Goal: Task Accomplishment & Management: Complete application form

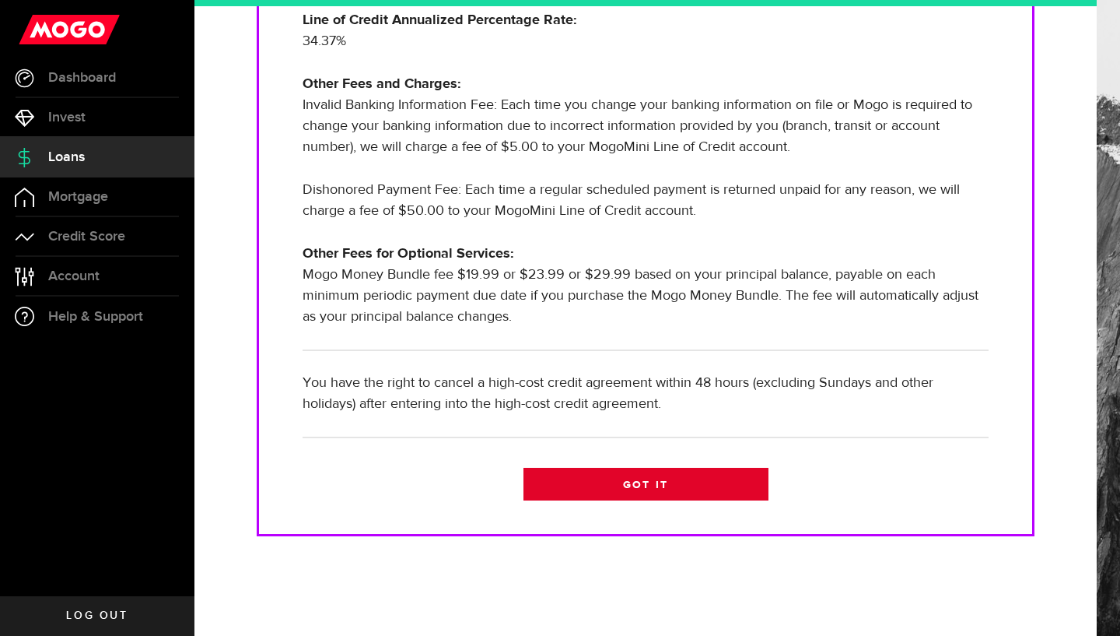
click at [610, 485] on link "Got it" at bounding box center [646, 484] width 245 height 33
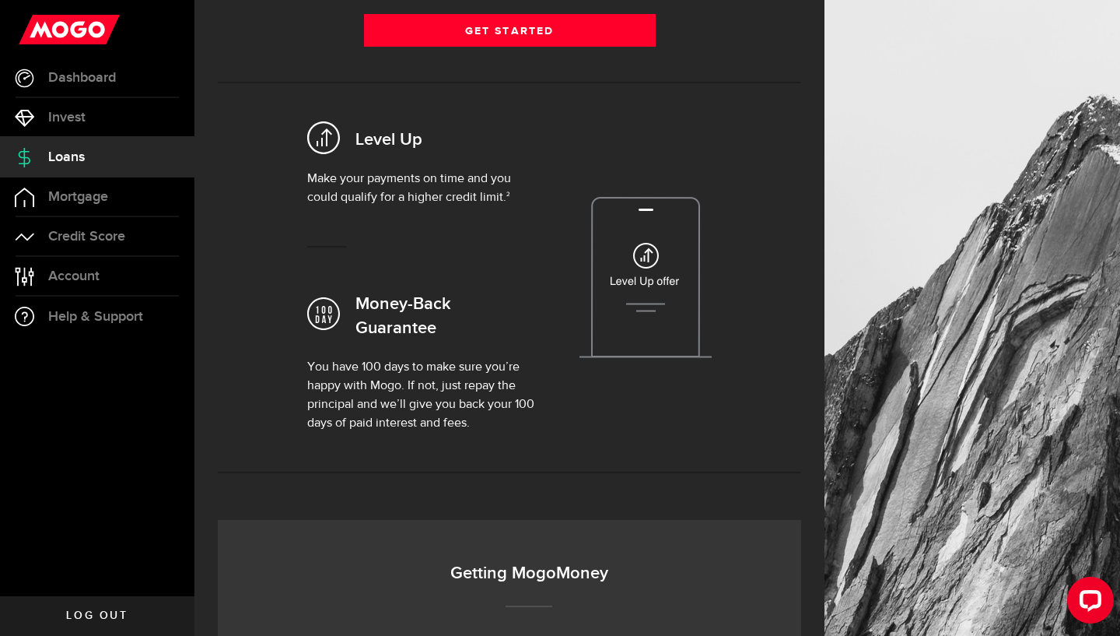
scroll to position [313, 0]
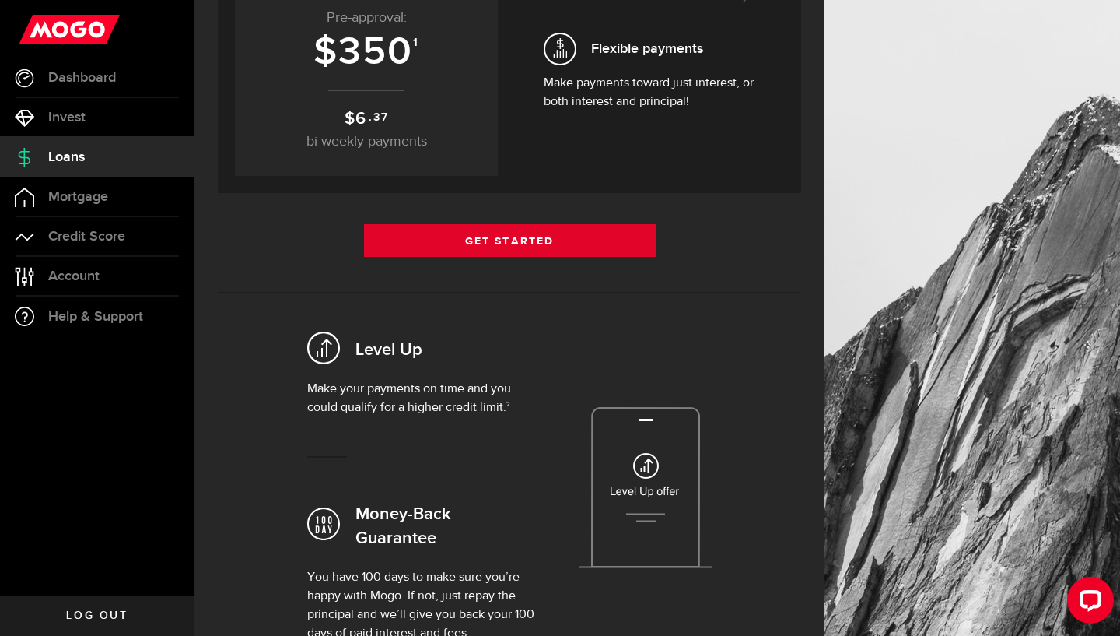
click at [454, 247] on link "Get Started" at bounding box center [510, 240] width 292 height 33
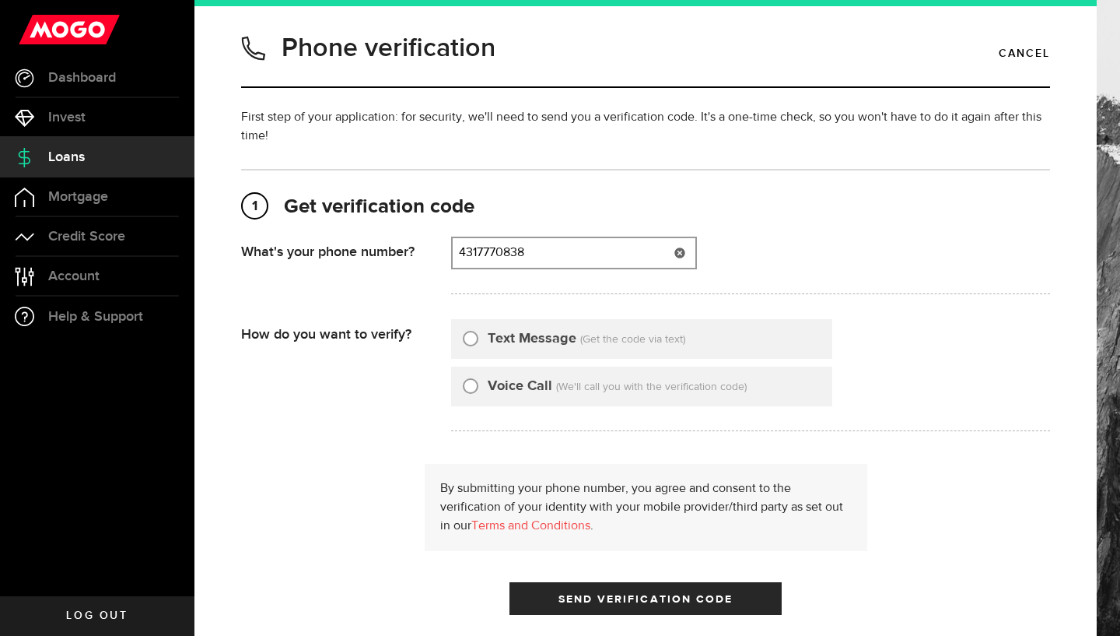
type input "4317770838"
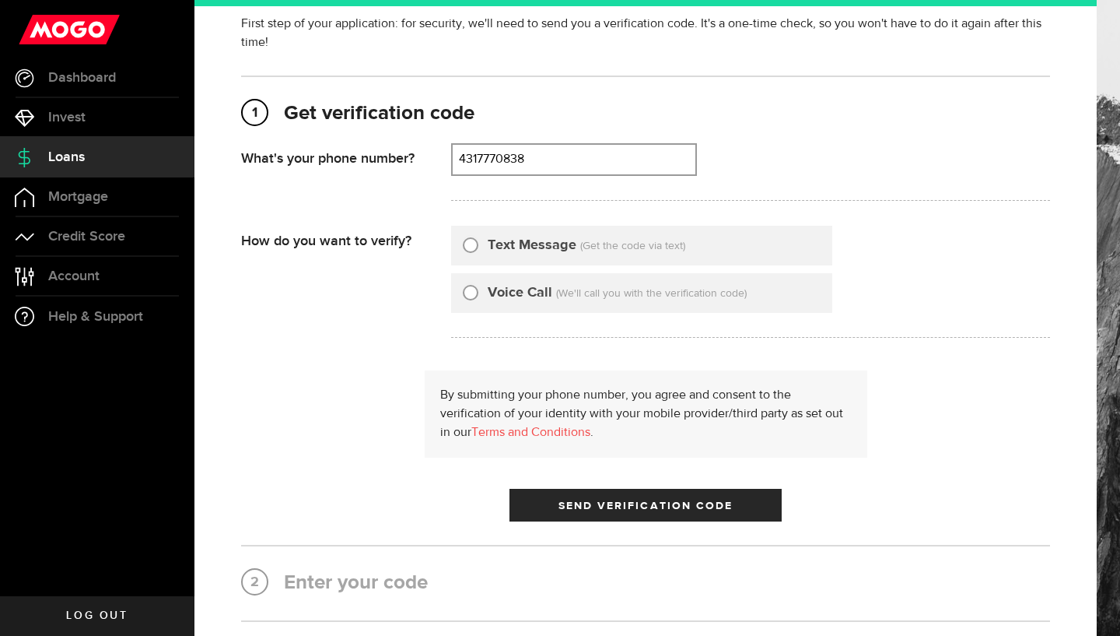
scroll to position [96, 0]
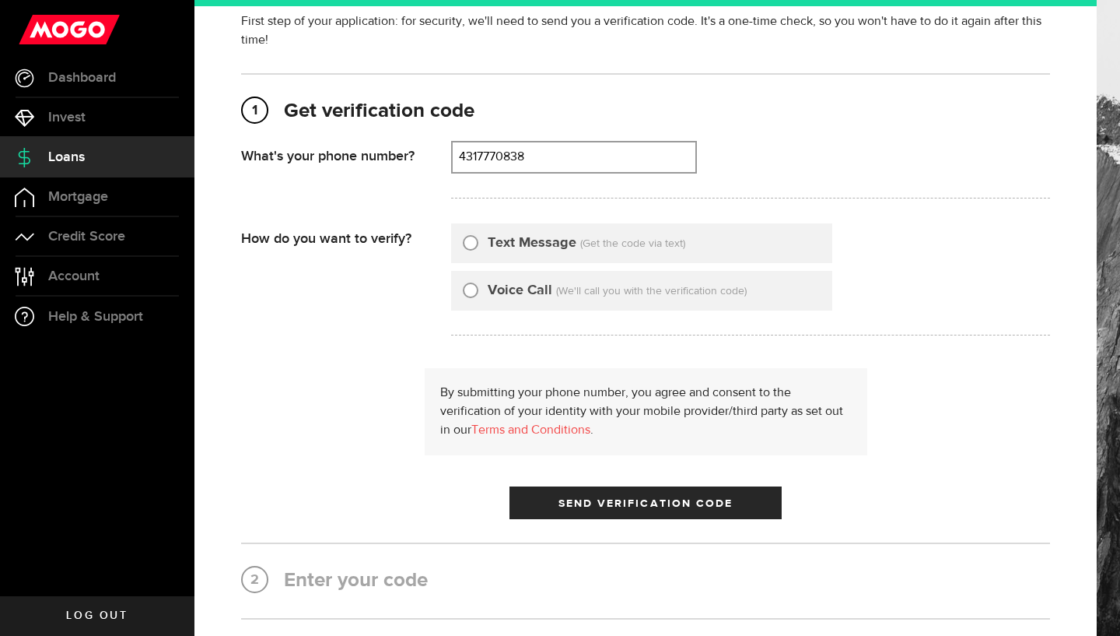
click at [471, 237] on input "Text Message" at bounding box center [471, 241] width 16 height 16
radio input "true"
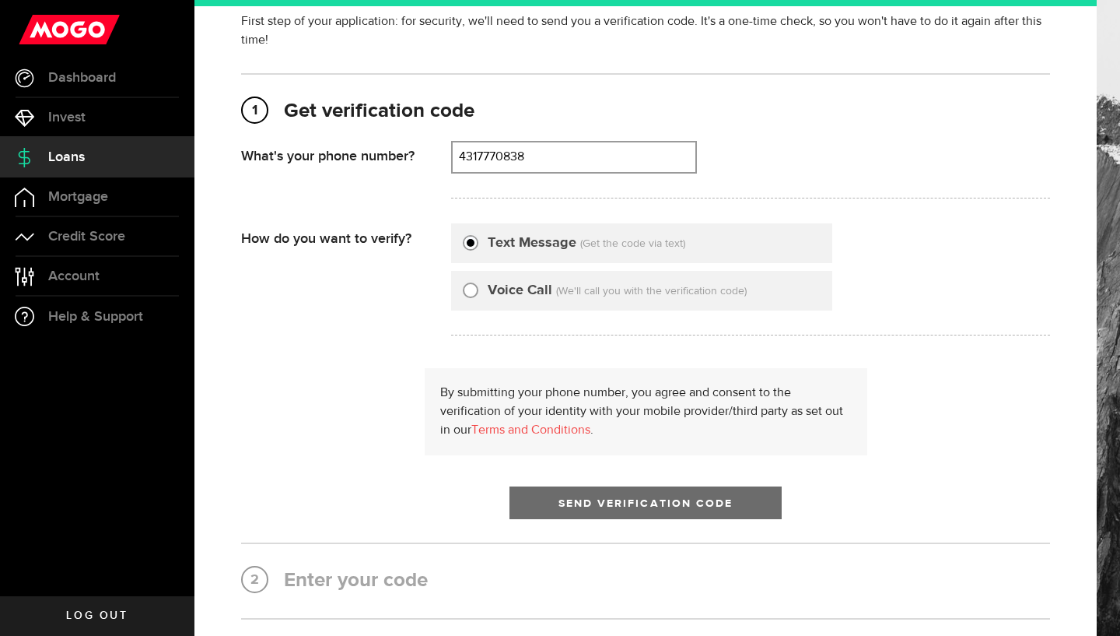
click at [580, 500] on span "Send Verification Code" at bounding box center [646, 503] width 175 height 11
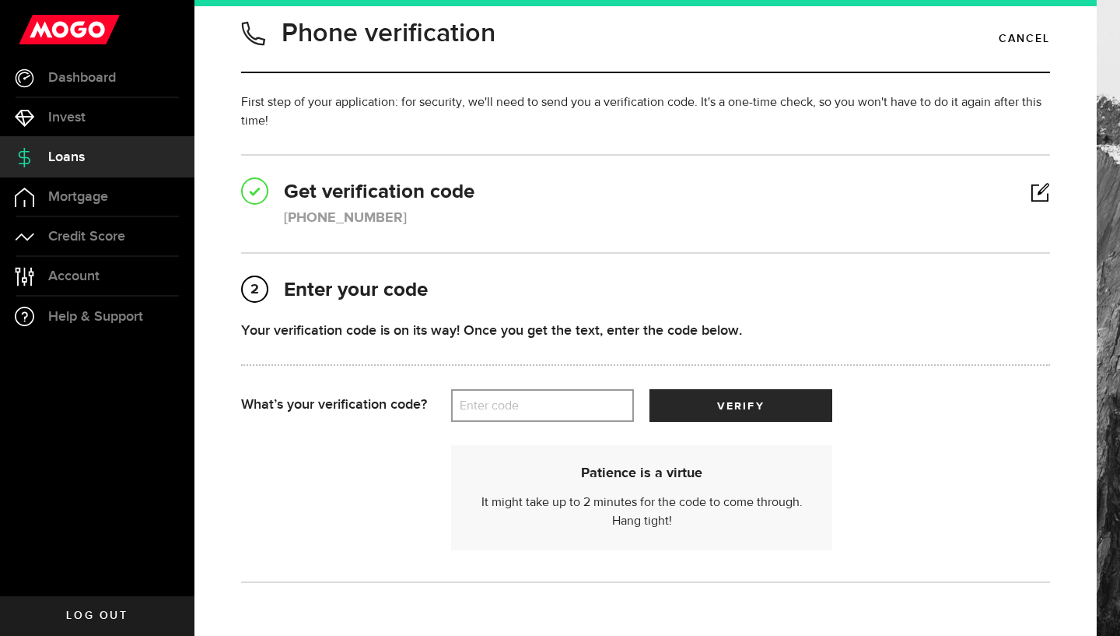
scroll to position [20, 0]
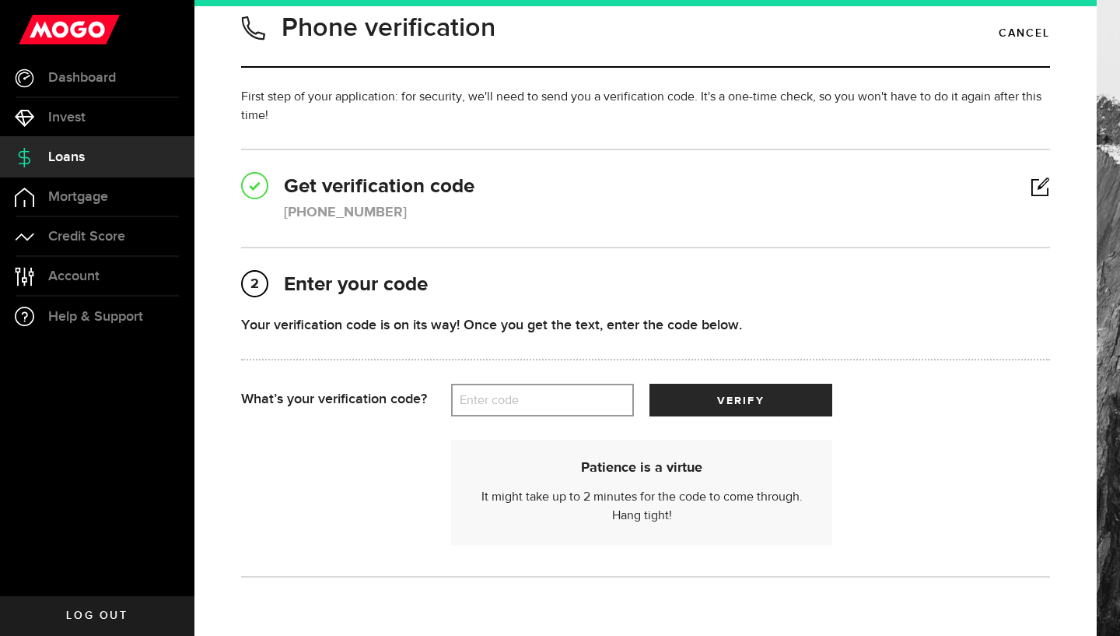
click at [529, 392] on label "Enter code" at bounding box center [542, 400] width 183 height 32
click at [529, 392] on input "Enter code" at bounding box center [542, 400] width 183 height 33
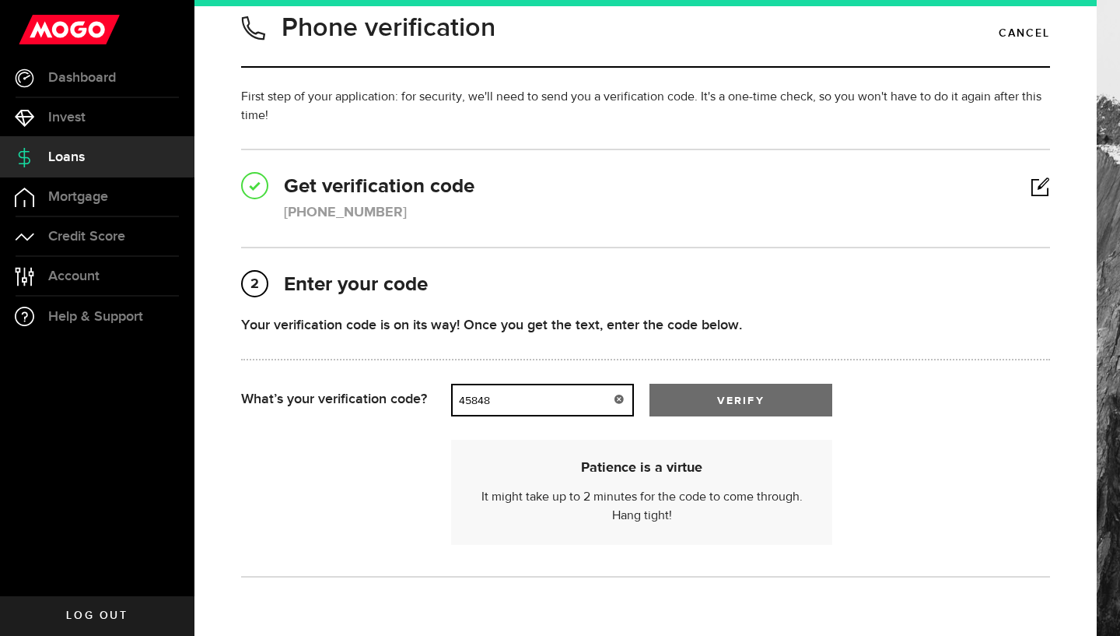
type input "45848"
click at [738, 400] on span "submit" at bounding box center [741, 404] width 20 height 20
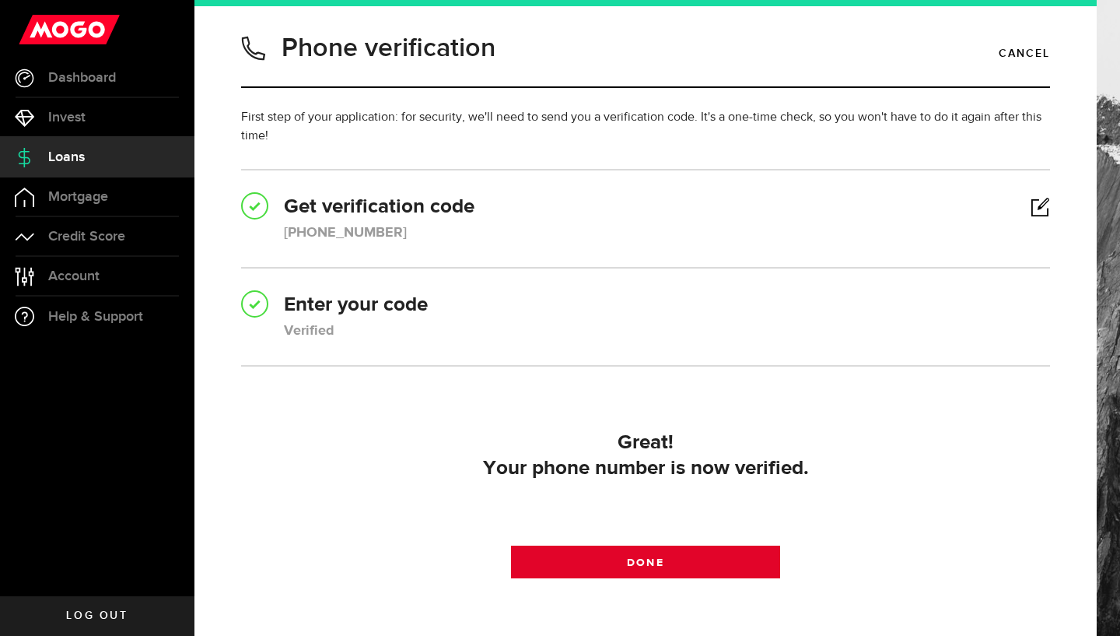
click at [646, 558] on span at bounding box center [645, 565] width 19 height 19
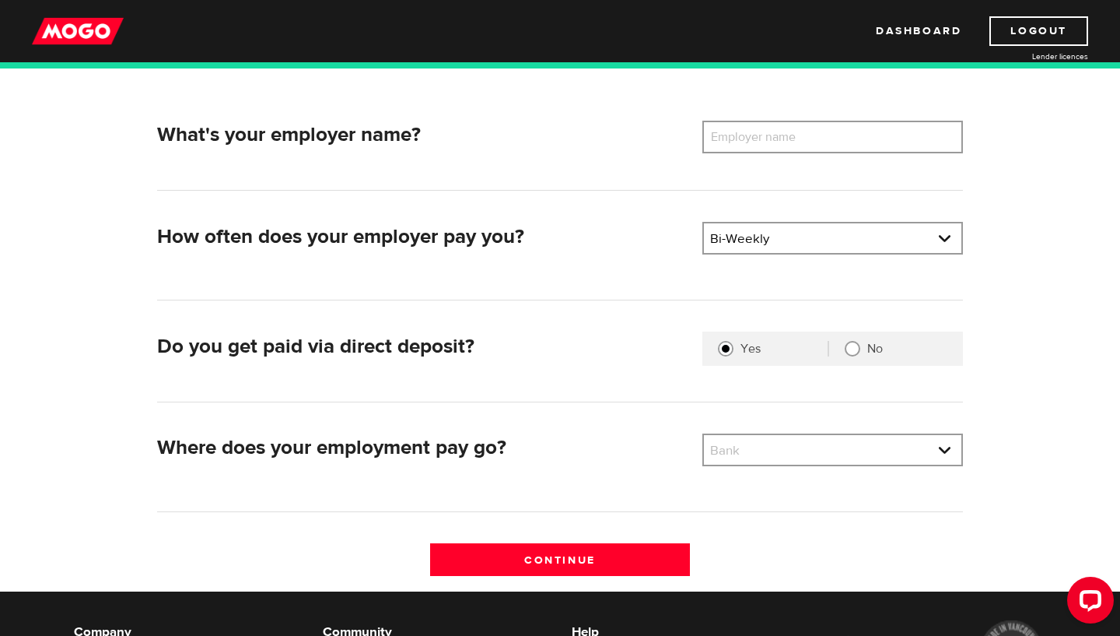
click at [734, 136] on label "Employer name" at bounding box center [765, 137] width 125 height 33
click at [734, 136] on input "Employer name" at bounding box center [833, 137] width 261 height 33
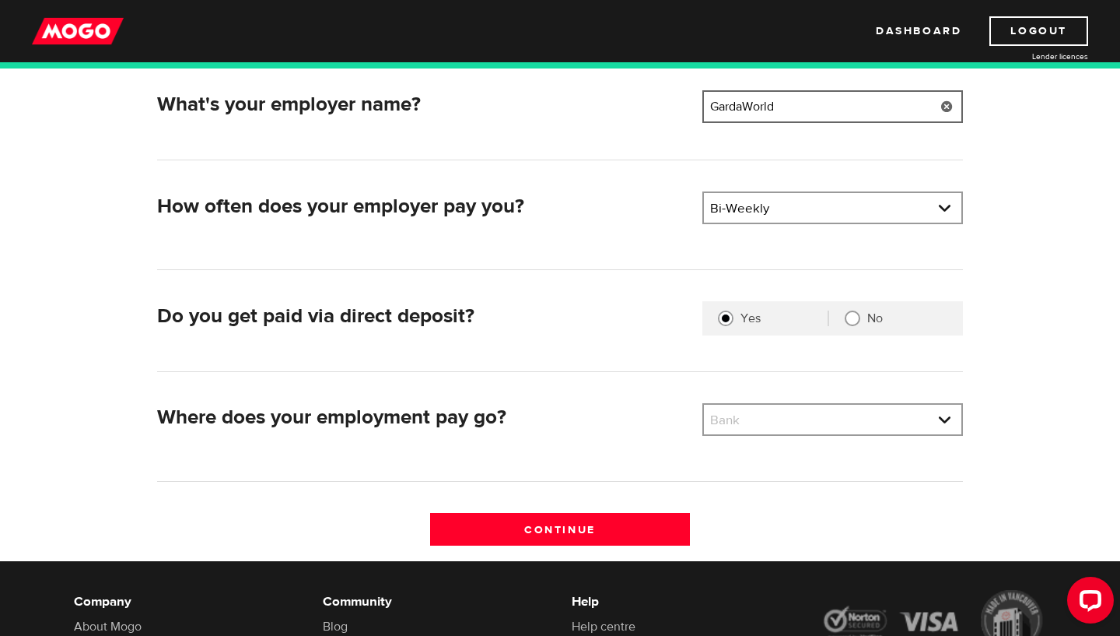
scroll to position [243, 0]
type input "GardaWorld"
click at [801, 425] on link at bounding box center [833, 420] width 258 height 30
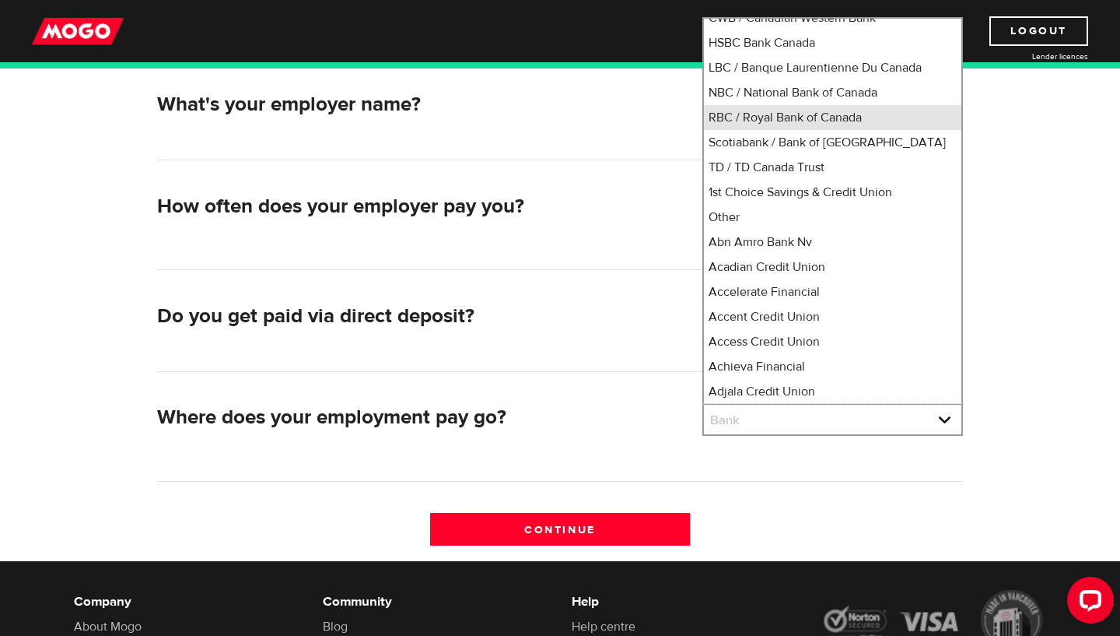
scroll to position [108, 0]
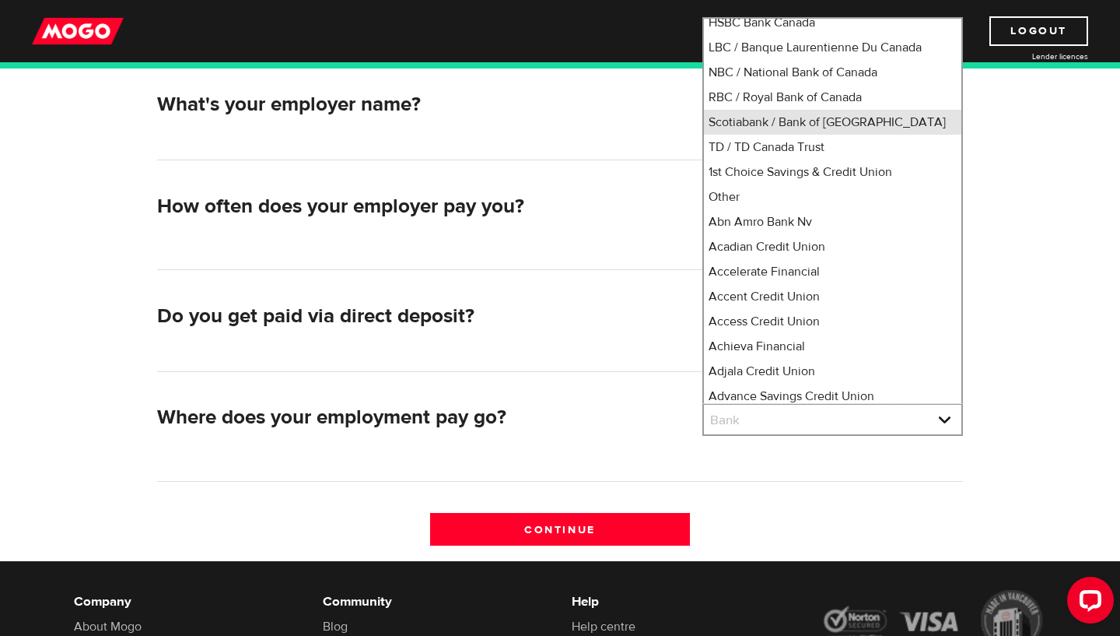
click at [801, 135] on li "Scotiabank / Bank of Nova Scotia" at bounding box center [833, 122] width 258 height 25
select select "2"
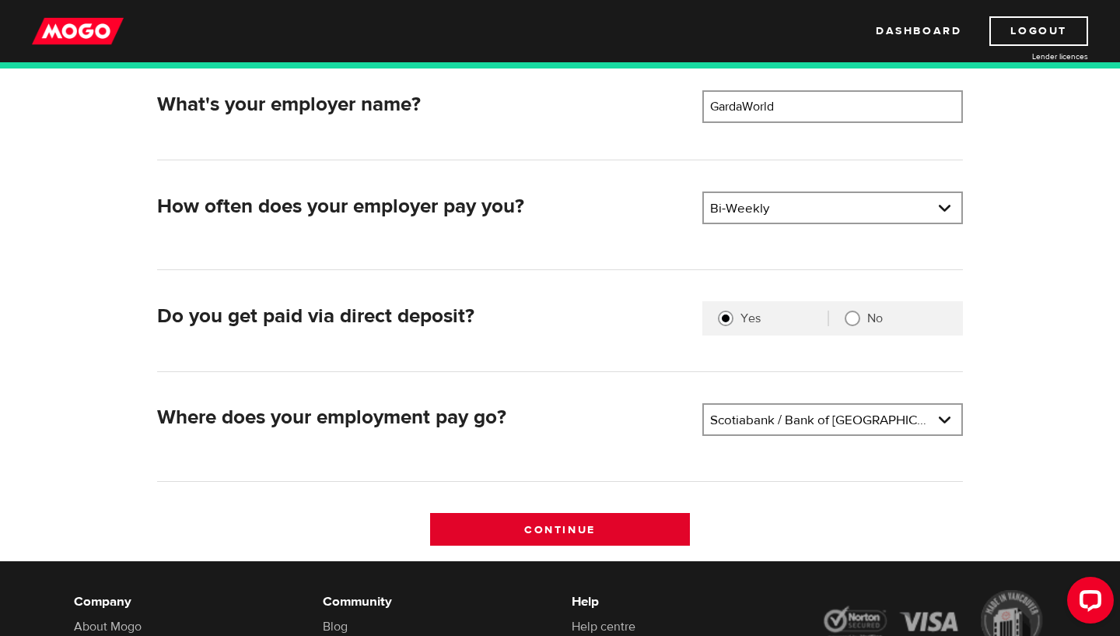
click at [595, 522] on input "Continue" at bounding box center [560, 529] width 261 height 33
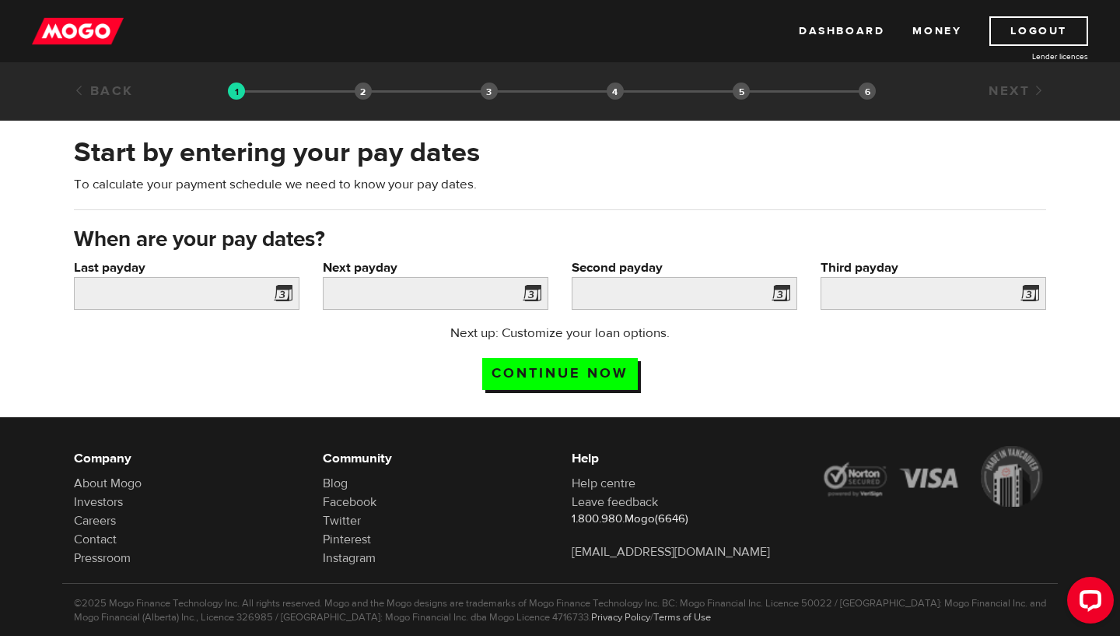
click at [282, 293] on span at bounding box center [279, 295] width 23 height 25
click at [282, 289] on span at bounding box center [279, 295] width 23 height 25
click at [208, 296] on input "Last payday" at bounding box center [187, 293] width 226 height 33
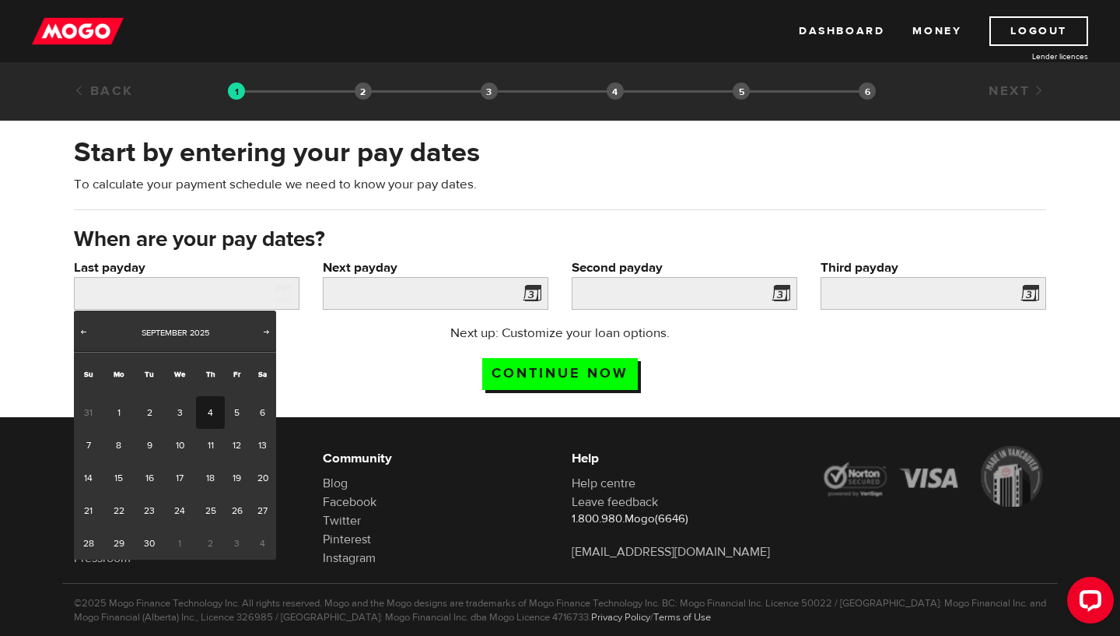
click at [209, 412] on link "4" at bounding box center [210, 412] width 29 height 33
type input "2025/09/04"
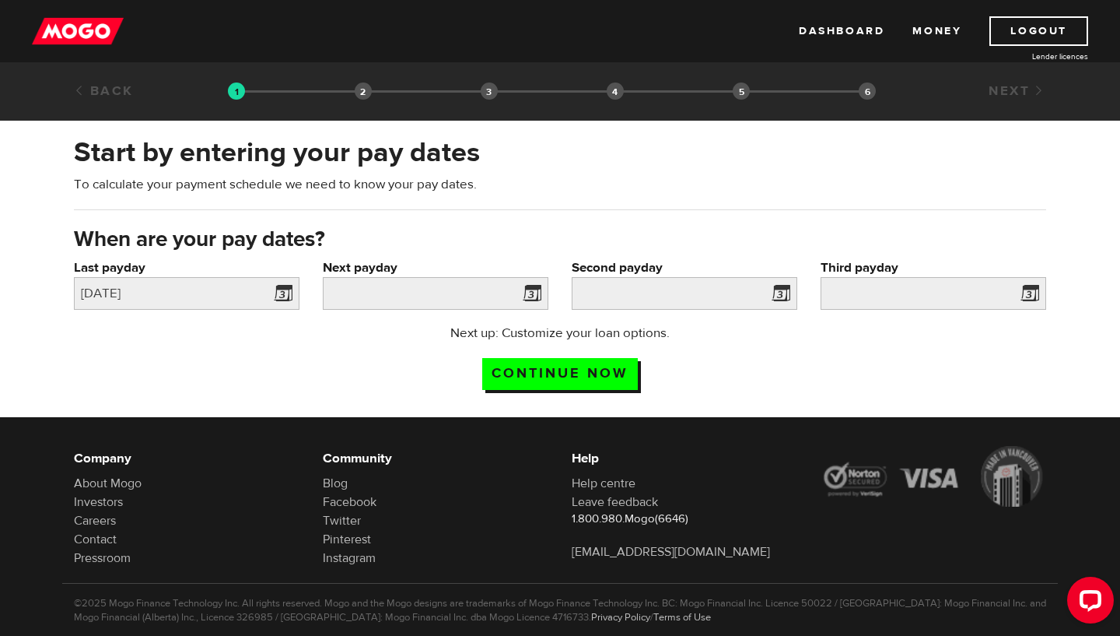
click at [522, 293] on span at bounding box center [528, 295] width 23 height 25
click at [533, 293] on span at bounding box center [528, 295] width 23 height 25
click at [499, 292] on input "Next payday" at bounding box center [436, 293] width 226 height 33
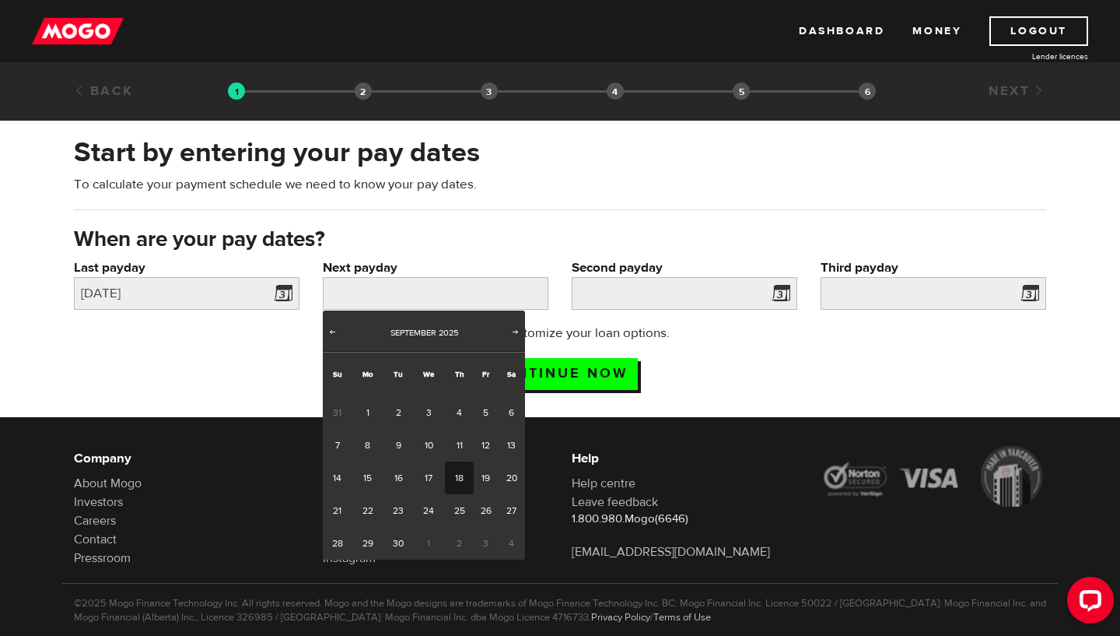
click at [462, 479] on link "18" at bounding box center [459, 477] width 29 height 33
type input "2025/09/18"
type input "2025/10/2"
type input "2025/10/16"
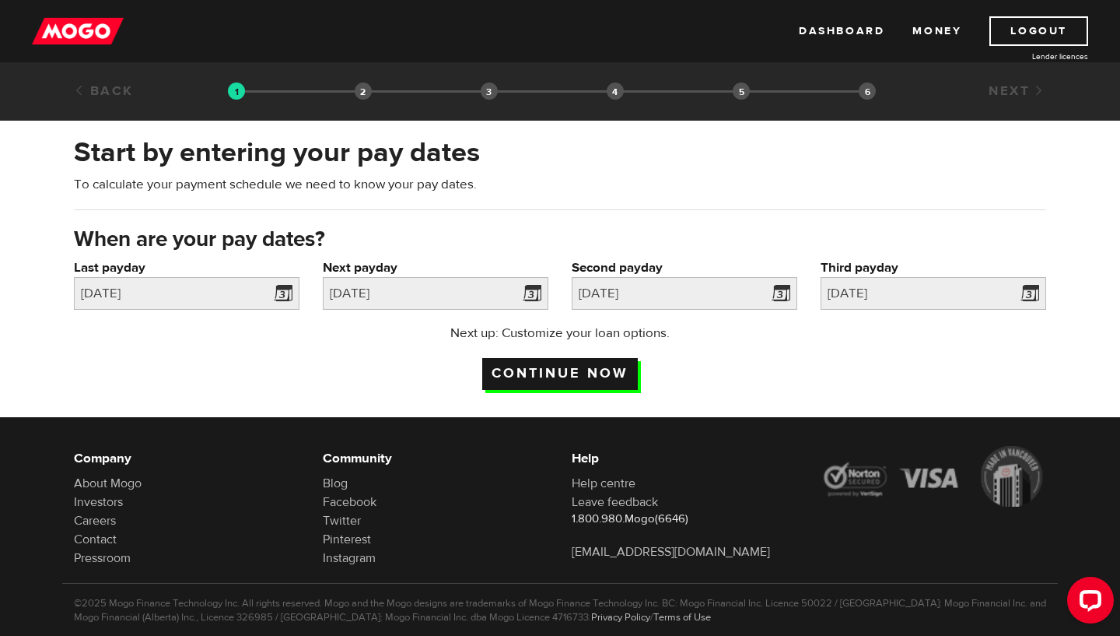
click at [577, 371] on input "Continue now" at bounding box center [560, 374] width 156 height 32
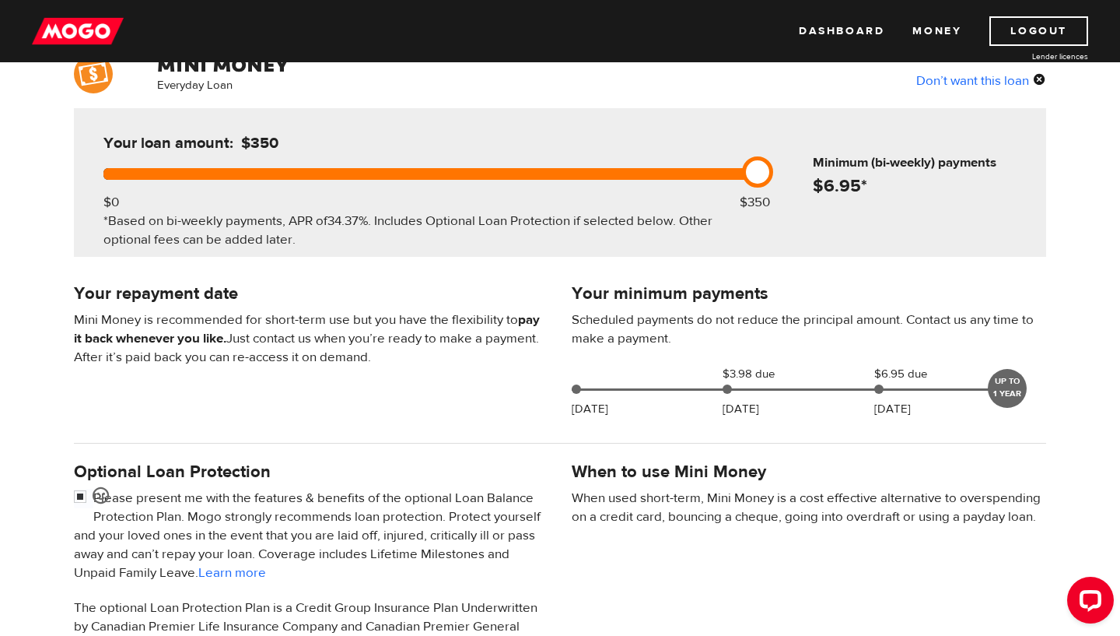
scroll to position [13, 0]
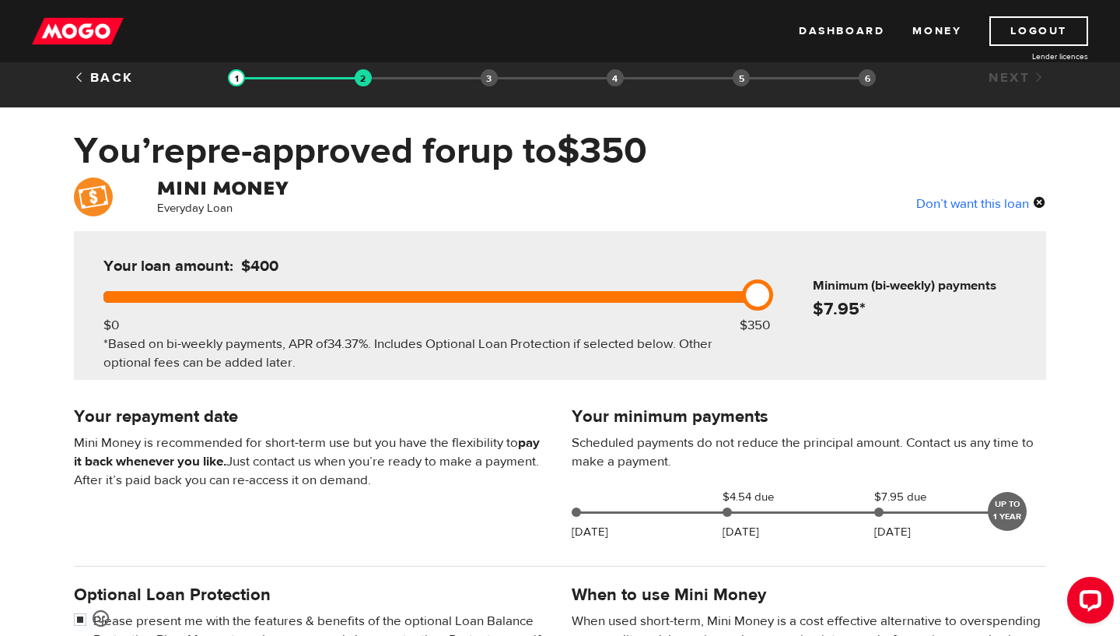
drag, startPoint x: 760, startPoint y: 297, endPoint x: 838, endPoint y: 353, distance: 95.9
click at [838, 353] on div "Your loan amount: $400 $0 $350 *Based on bi-weekly payments, APR of 34.37% . In…" at bounding box center [560, 305] width 973 height 149
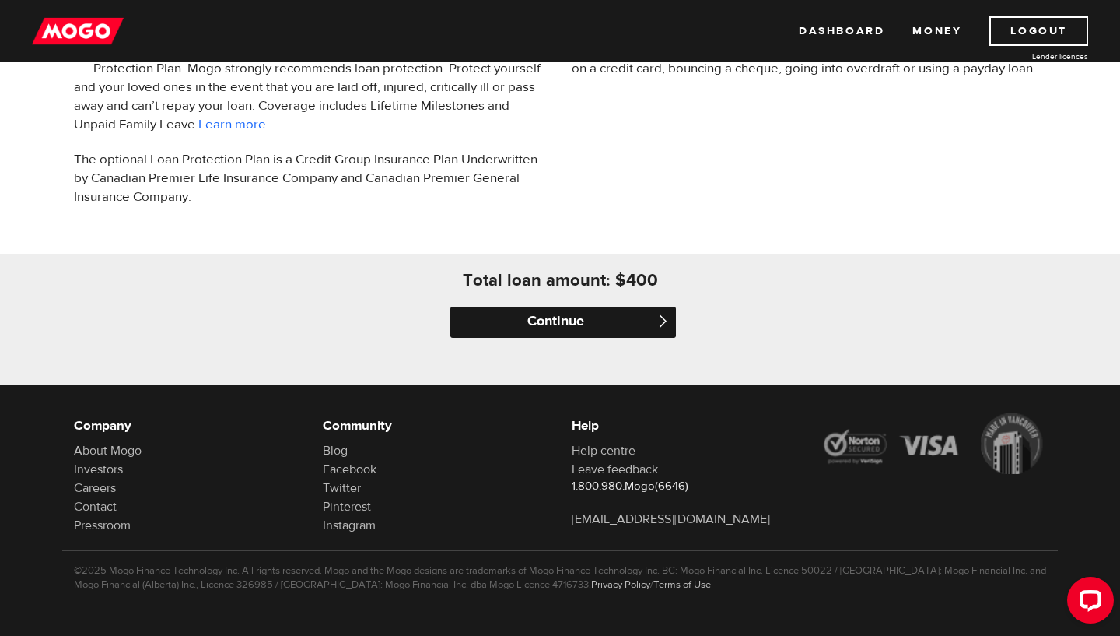
scroll to position [586, 0]
click at [578, 318] on input "Continue" at bounding box center [563, 322] width 226 height 31
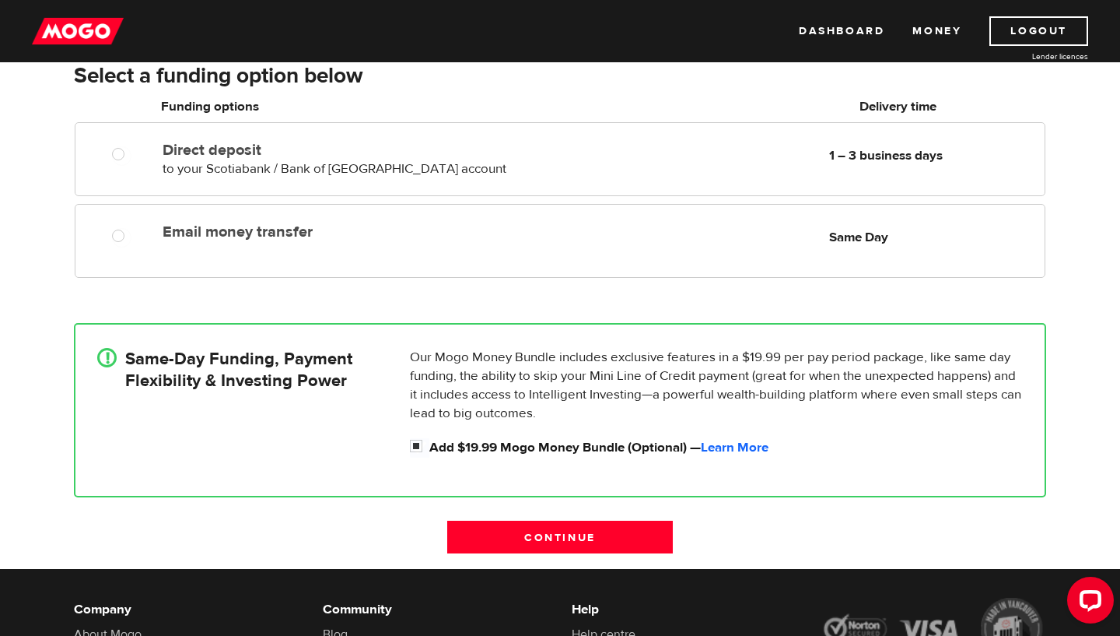
scroll to position [272, 0]
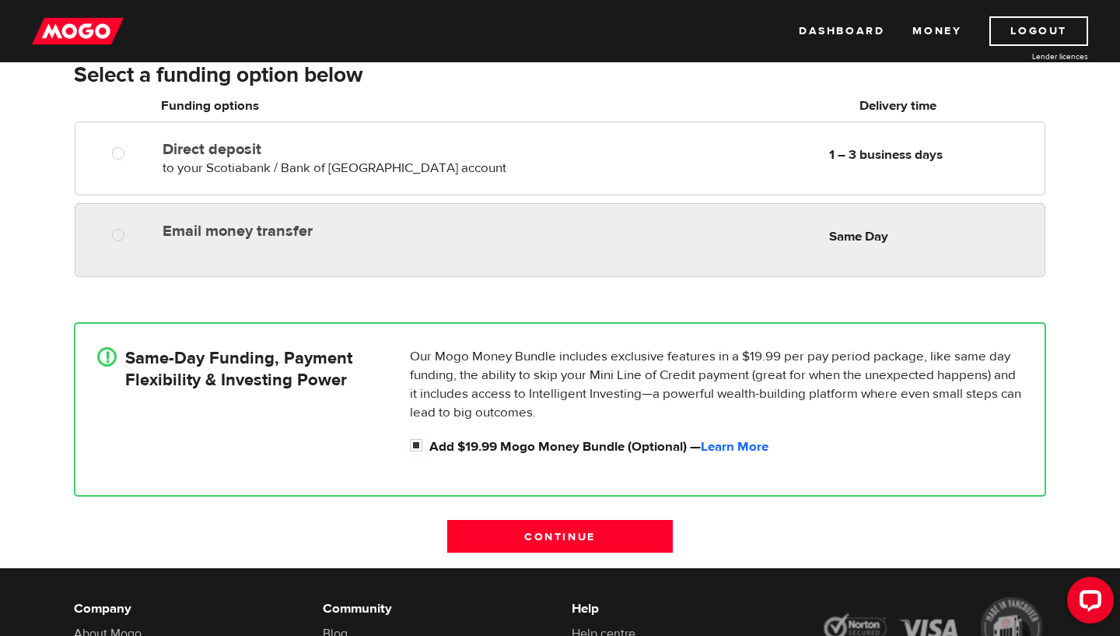
radio input "true"
click at [504, 228] on label "Email money transfer" at bounding box center [342, 231] width 358 height 19
click at [131, 228] on input "Email money transfer" at bounding box center [121, 236] width 19 height 19
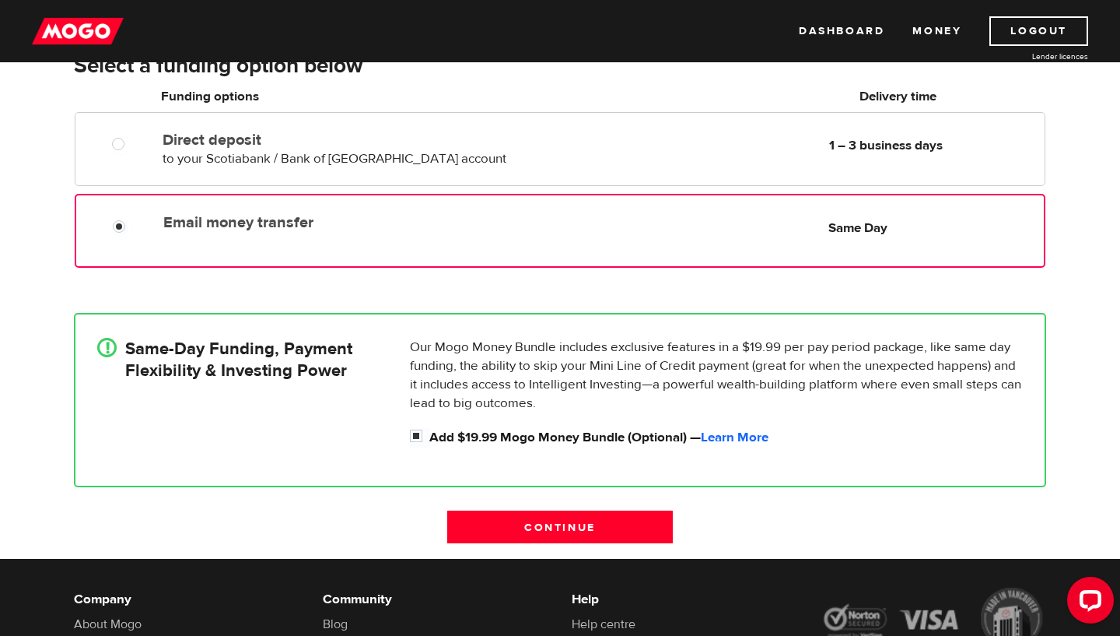
scroll to position [284, 0]
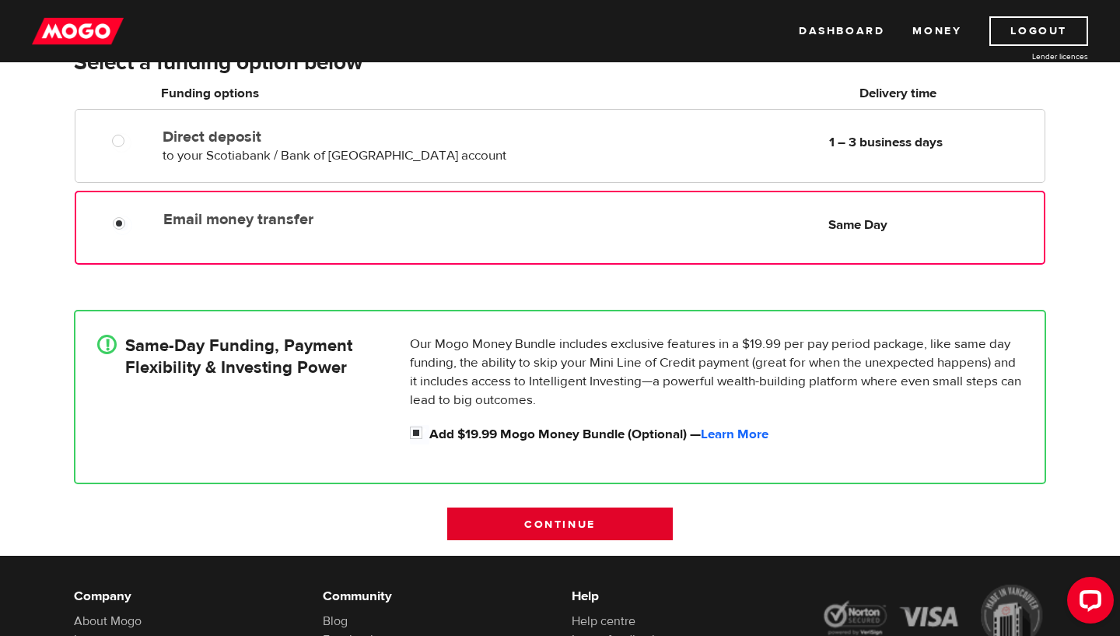
click at [528, 519] on input "Continue" at bounding box center [560, 523] width 226 height 33
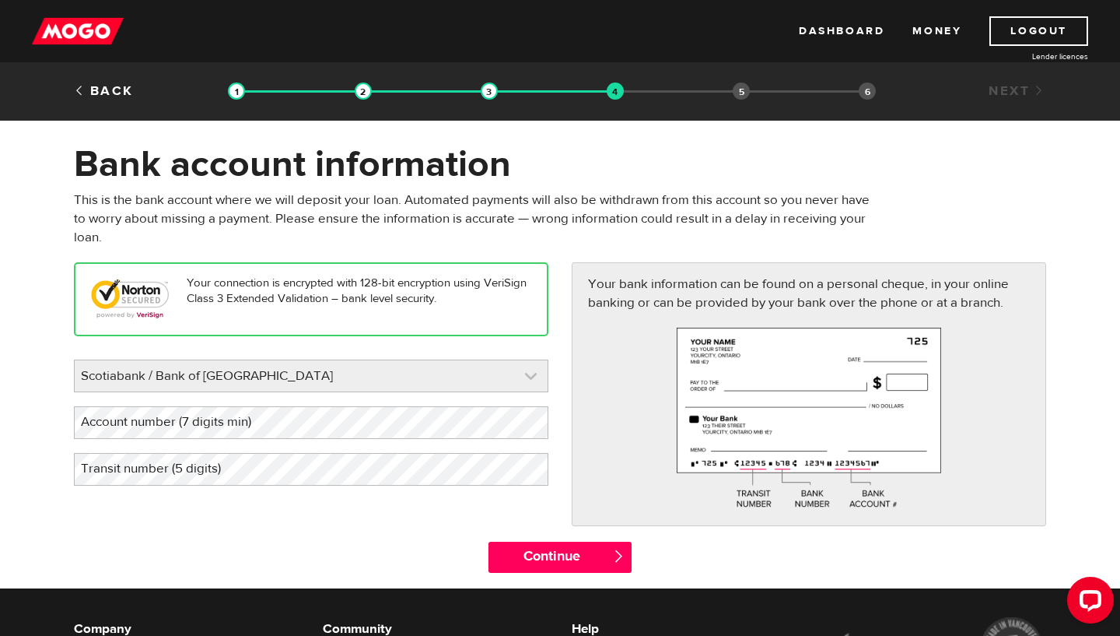
click at [300, 379] on link at bounding box center [311, 375] width 473 height 31
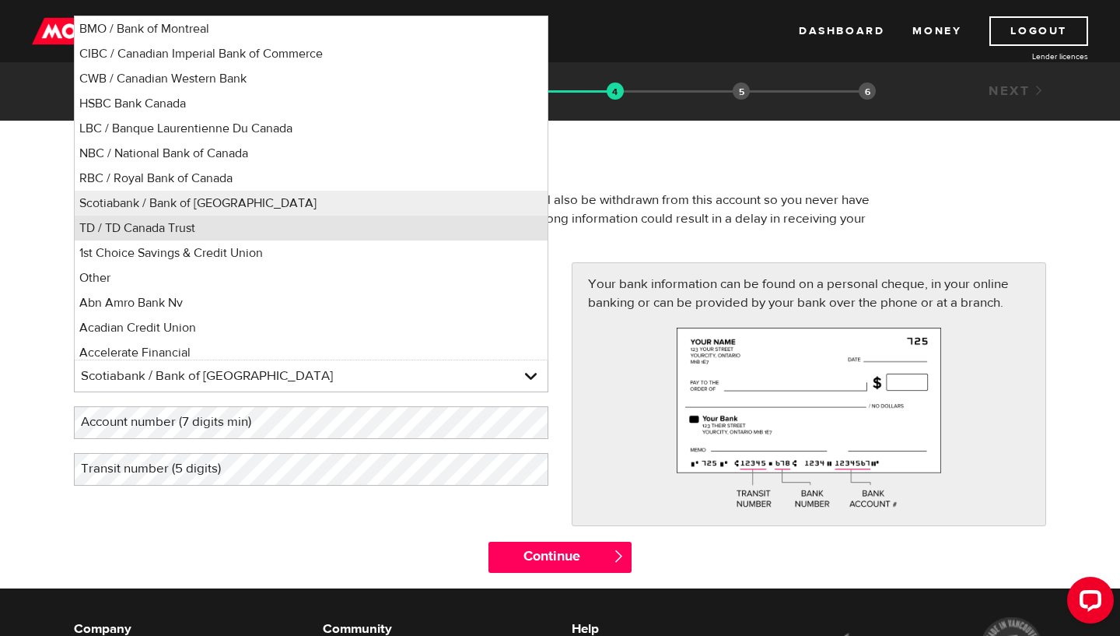
scroll to position [5, 0]
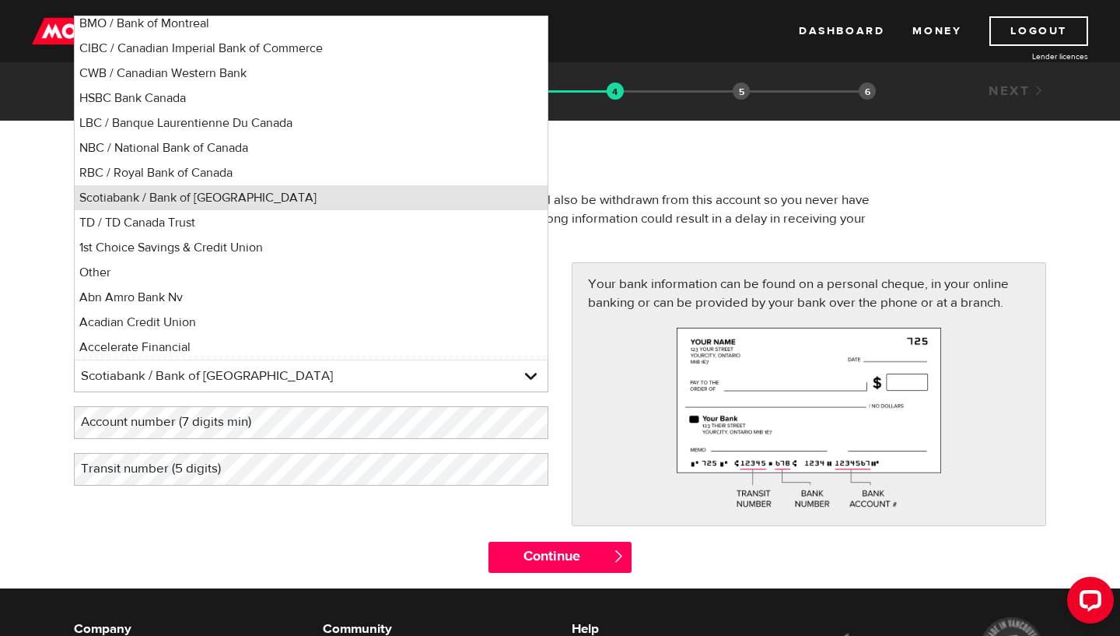
click at [279, 194] on li "Scotiabank / Bank of Nova Scotia" at bounding box center [311, 197] width 473 height 25
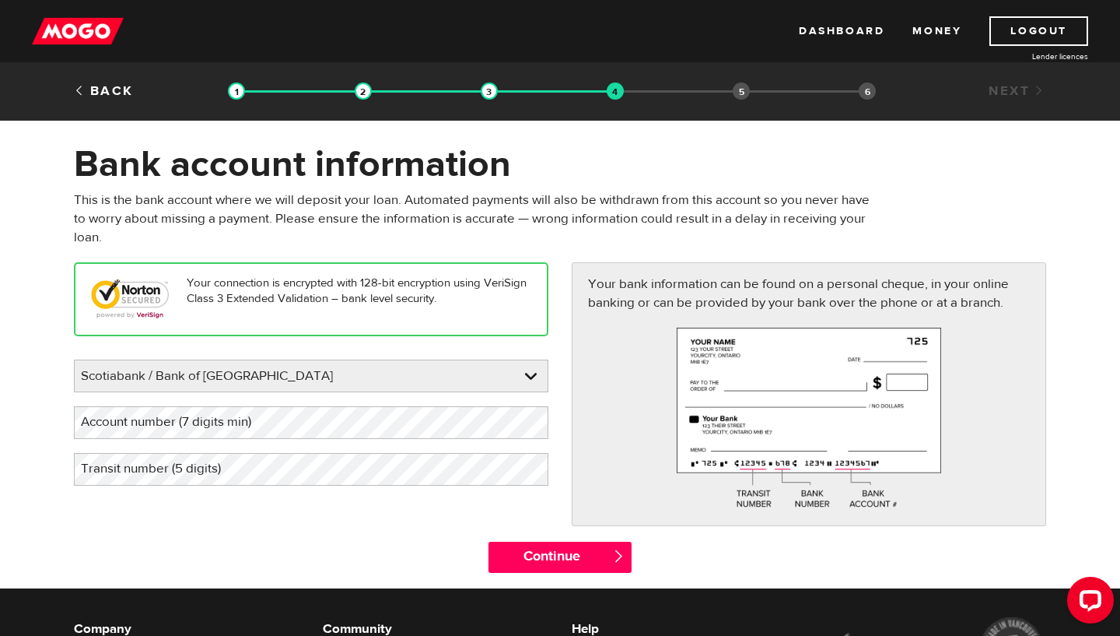
click at [279, 419] on label "Account number (7 digits min)" at bounding box center [178, 422] width 209 height 32
click at [257, 489] on div "Your connection is encrypted with 128-bit encryption using VeriSign Class 3 Ext…" at bounding box center [311, 380] width 498 height 237
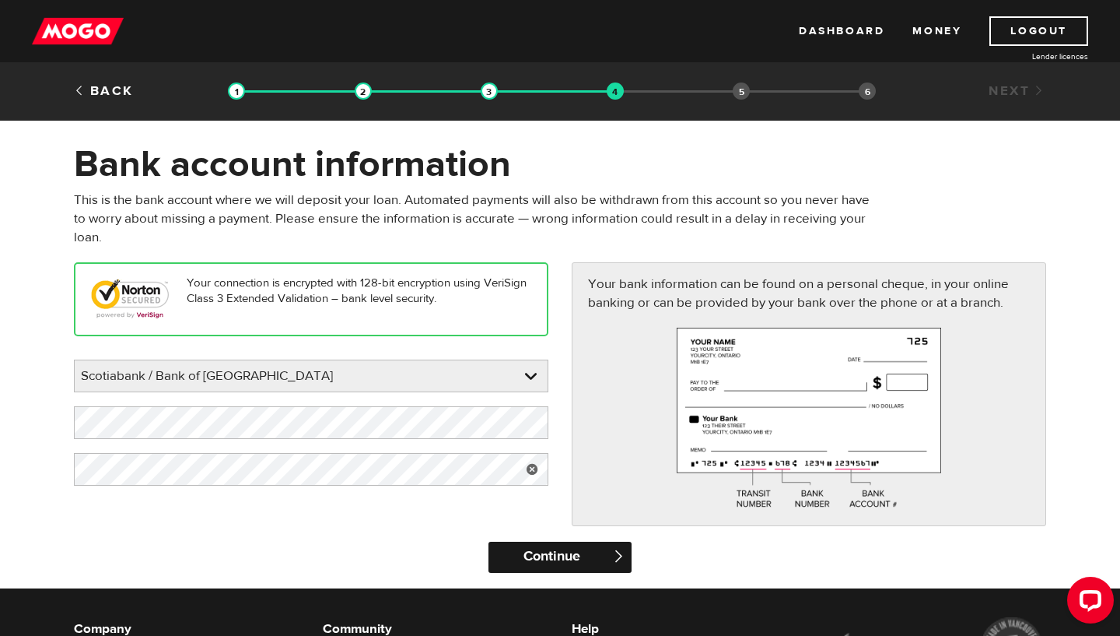
click at [567, 547] on input "Continue" at bounding box center [560, 557] width 142 height 31
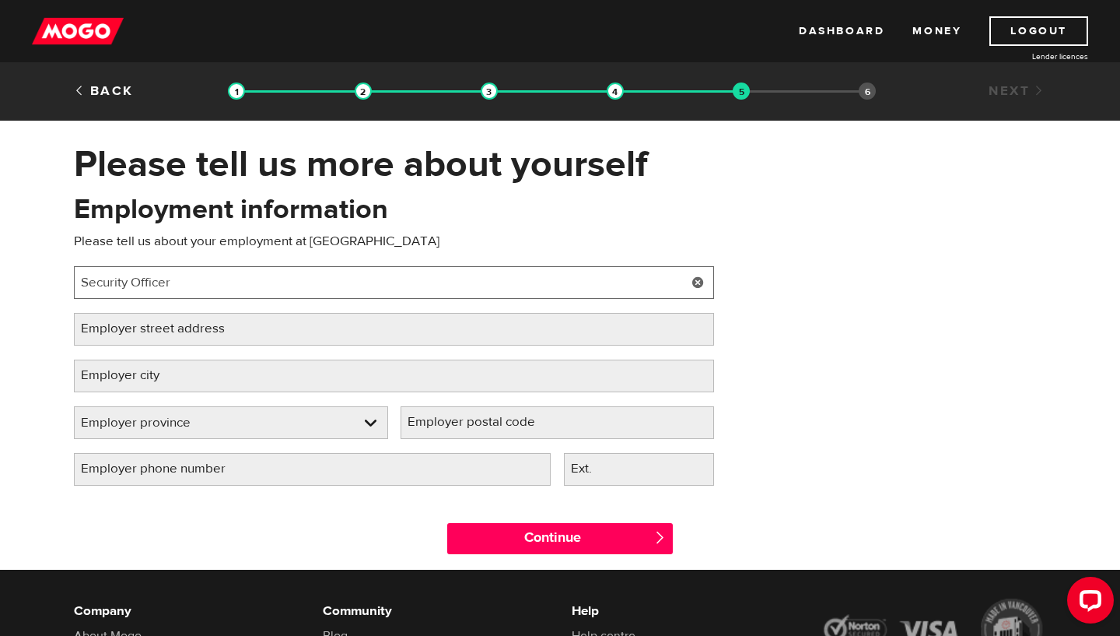
type input "Security Officer"
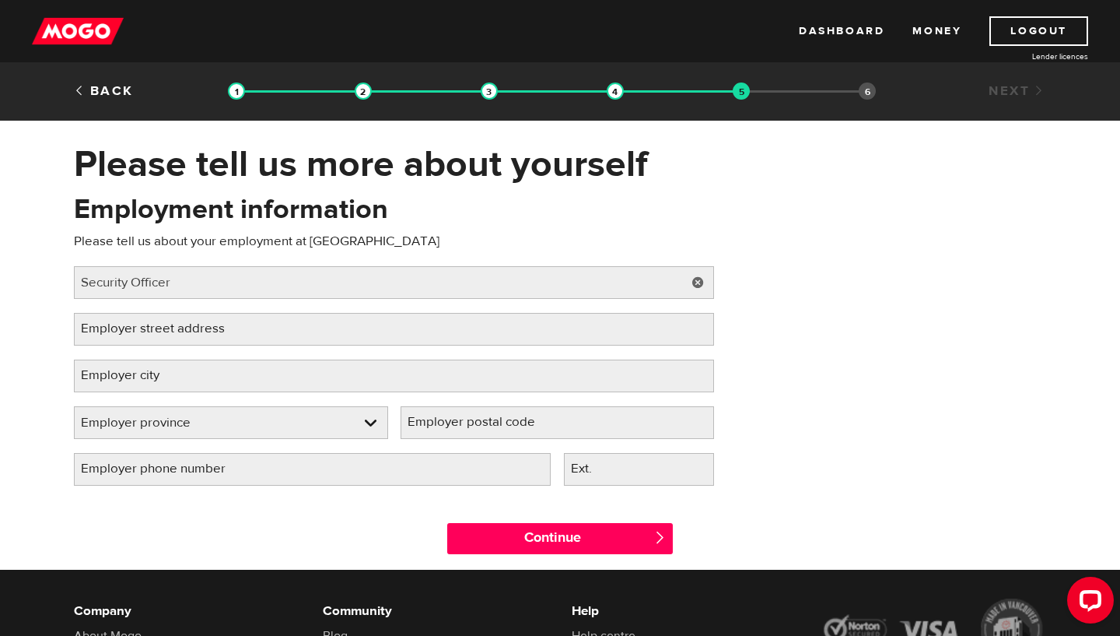
click at [220, 326] on label "Employer street address" at bounding box center [165, 329] width 183 height 32
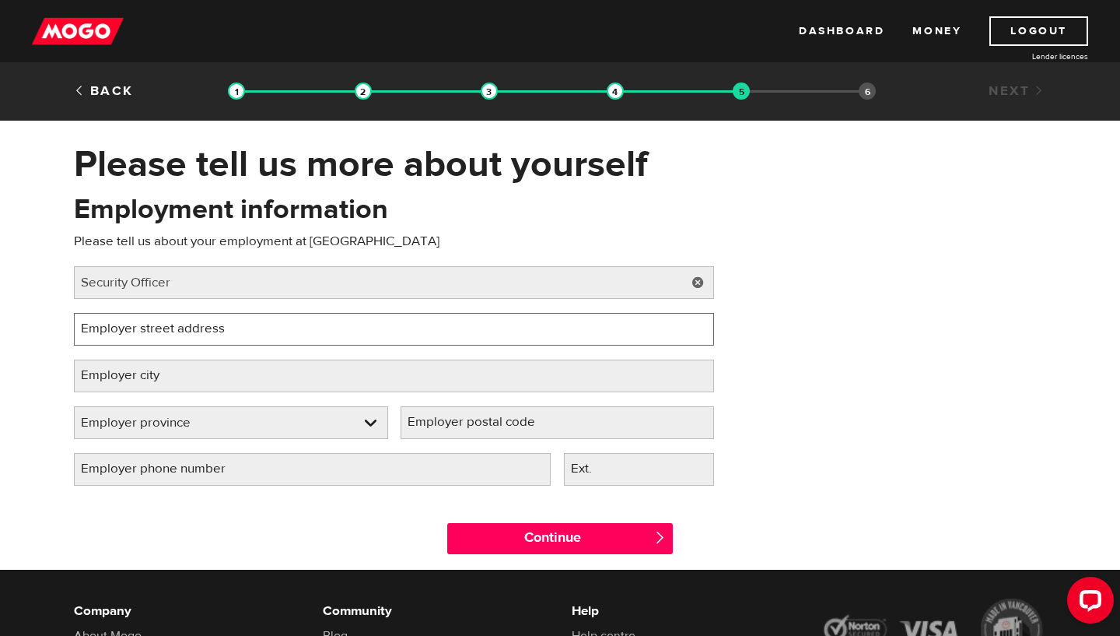
click at [220, 326] on input "Employer street address" at bounding box center [394, 329] width 640 height 33
type input "[STREET_ADDRESS]"
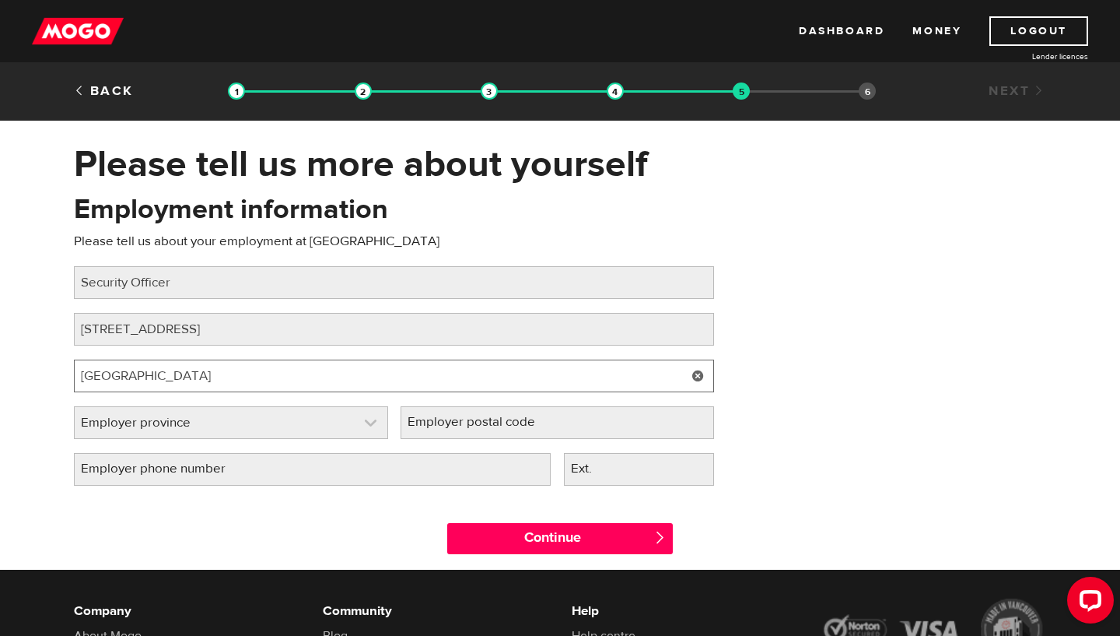
type input "Winnipeg"
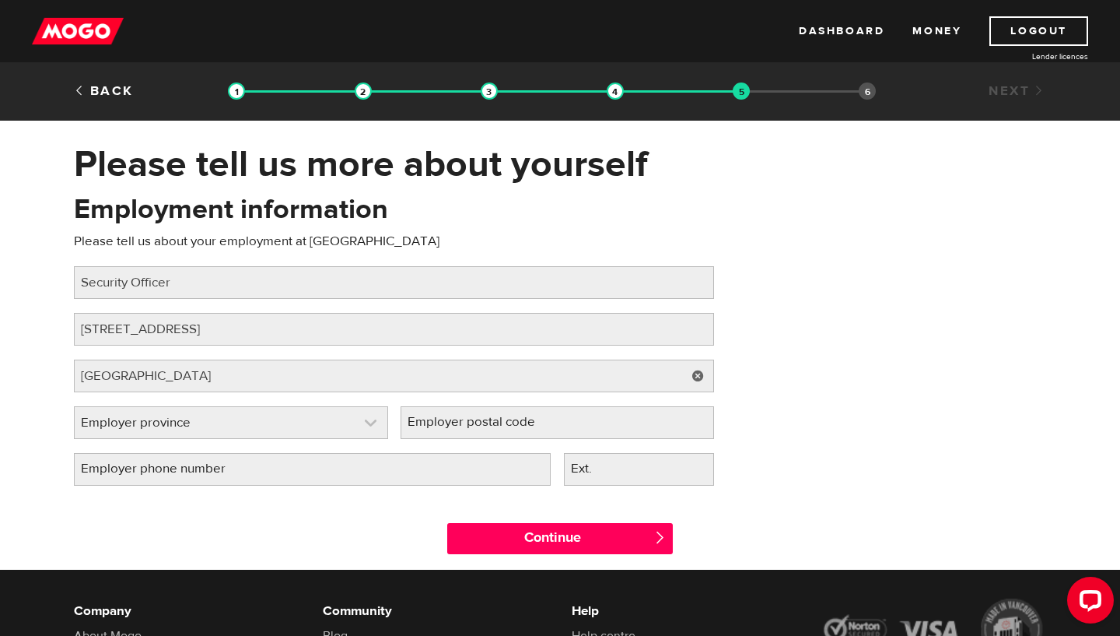
click at [181, 422] on link at bounding box center [231, 422] width 313 height 31
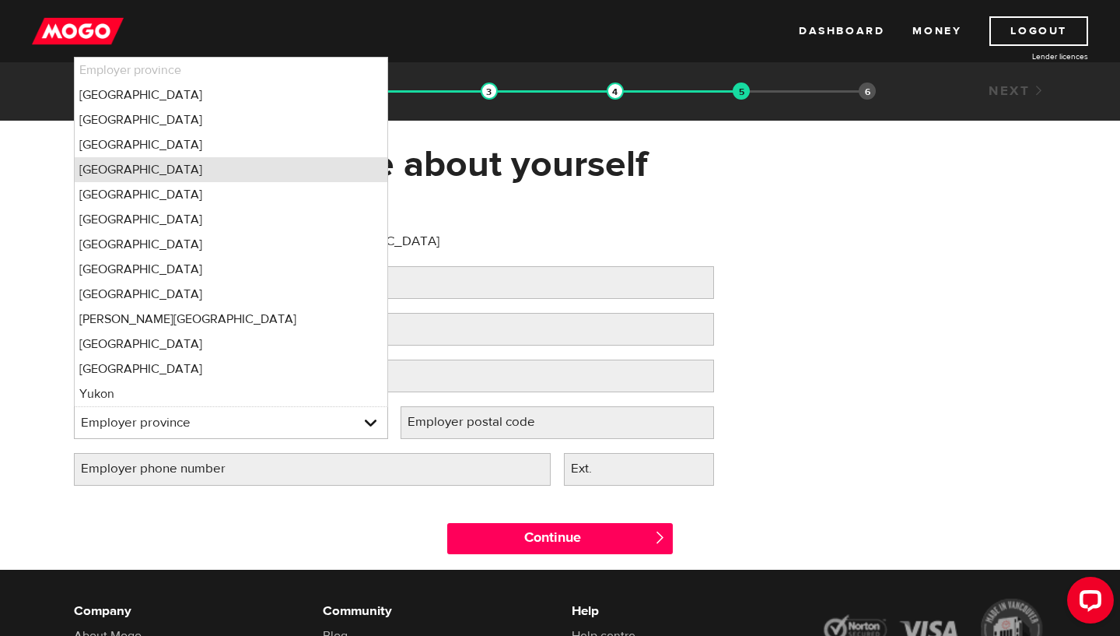
click at [193, 177] on li "Manitoba" at bounding box center [231, 169] width 313 height 25
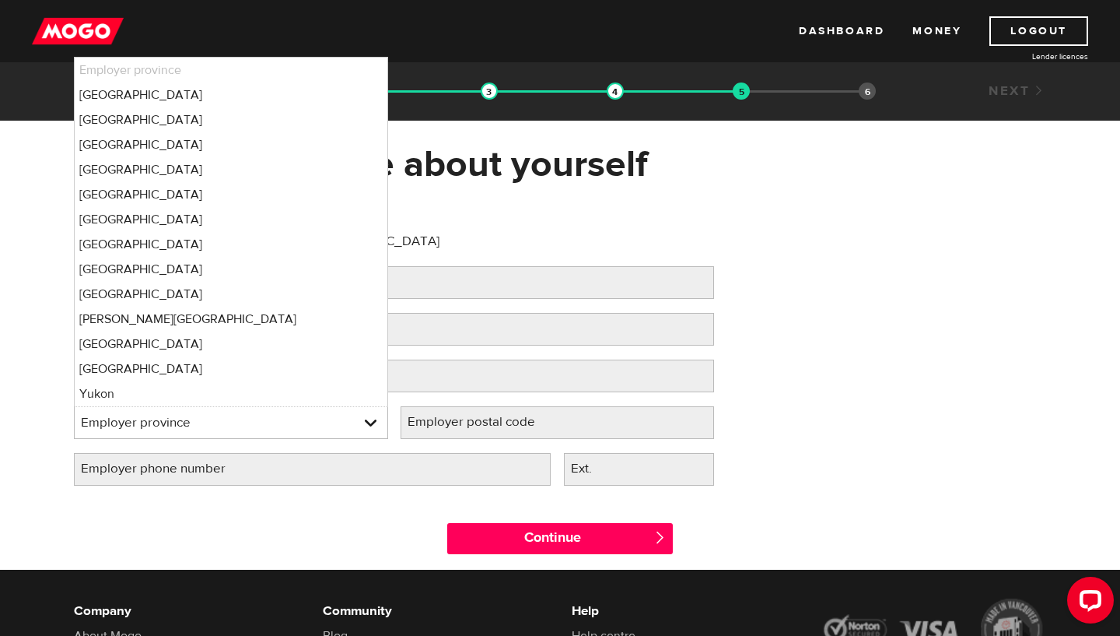
select select "MB"
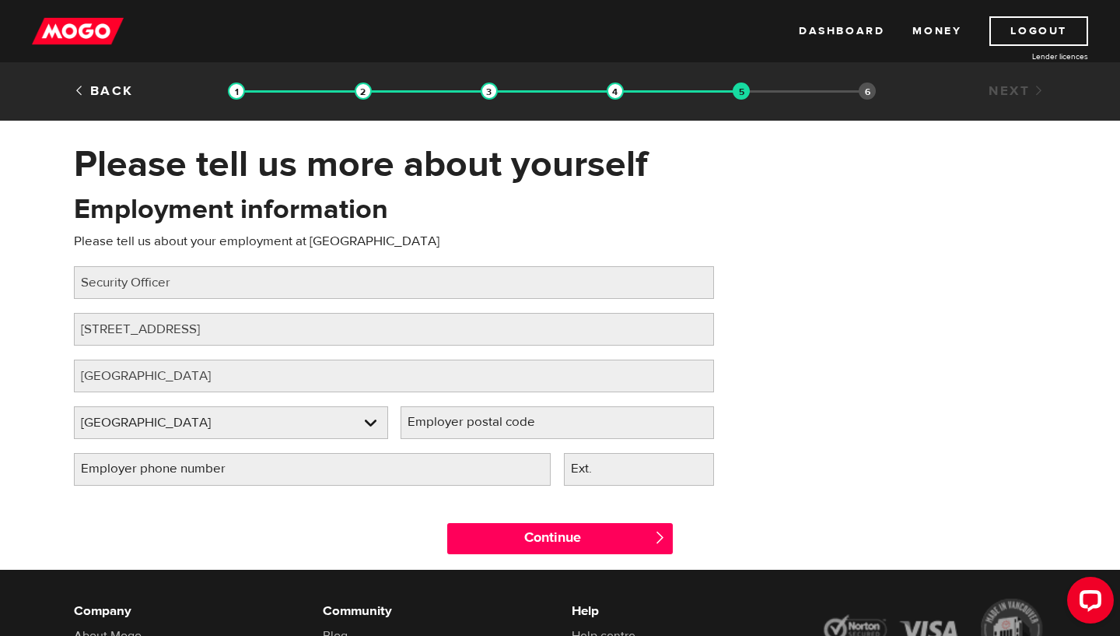
click at [503, 432] on label "Employer postal code" at bounding box center [484, 422] width 167 height 32
click at [503, 432] on input "Employer postal code" at bounding box center [558, 422] width 314 height 33
type input "R3C1A8"
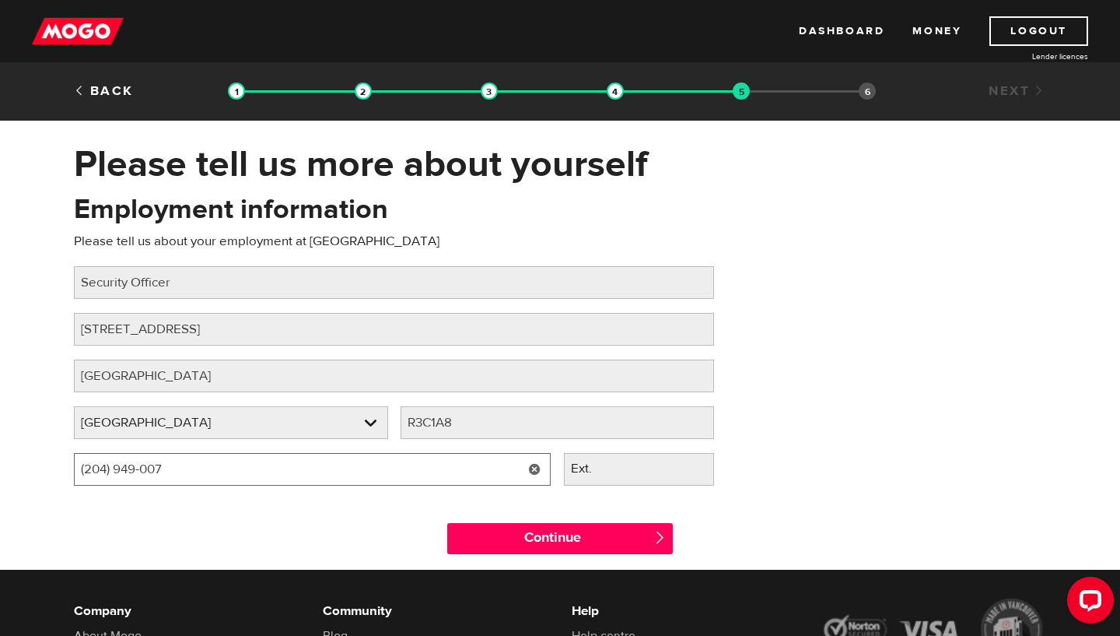
type input "(204) 949-0074"
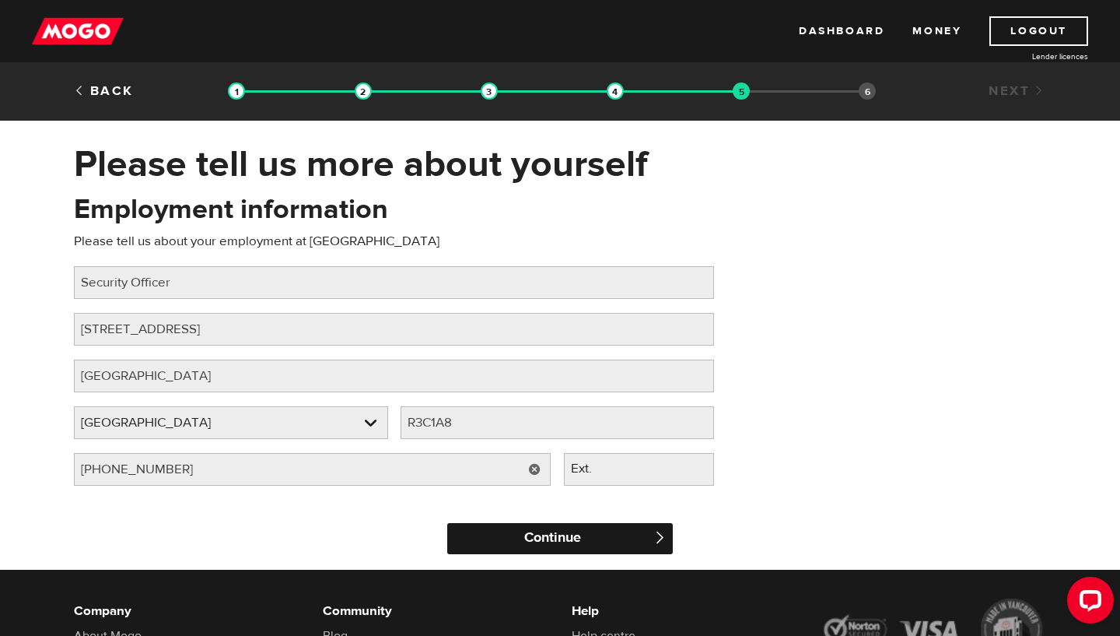
click at [573, 544] on input "Continue" at bounding box center [560, 538] width 226 height 31
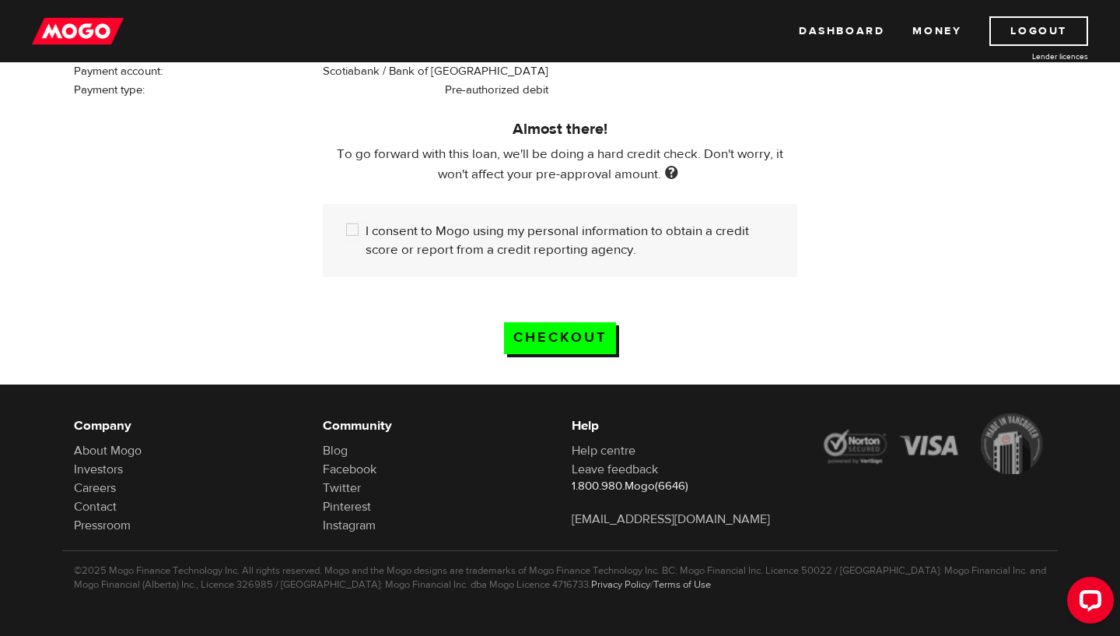
scroll to position [433, 0]
click at [399, 233] on label "I consent to Mogo using my personal information to obtain a credit score or rep…" at bounding box center [570, 240] width 408 height 37
click at [366, 233] on input "I consent to Mogo using my personal information to obtain a credit score or rep…" at bounding box center [355, 231] width 19 height 19
checkbox input "true"
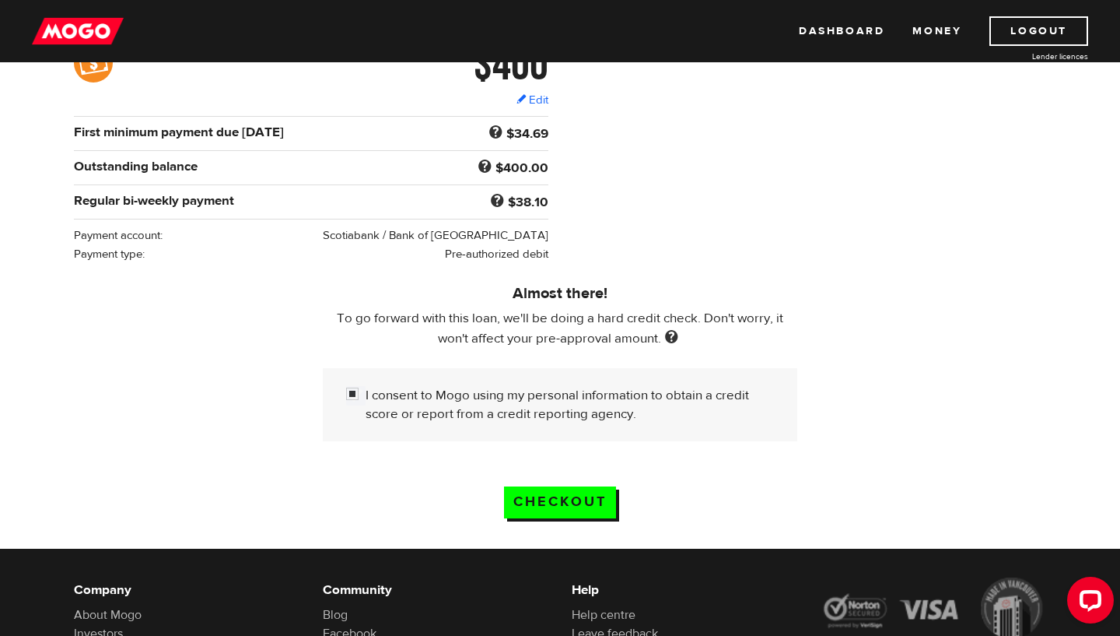
scroll to position [267, 0]
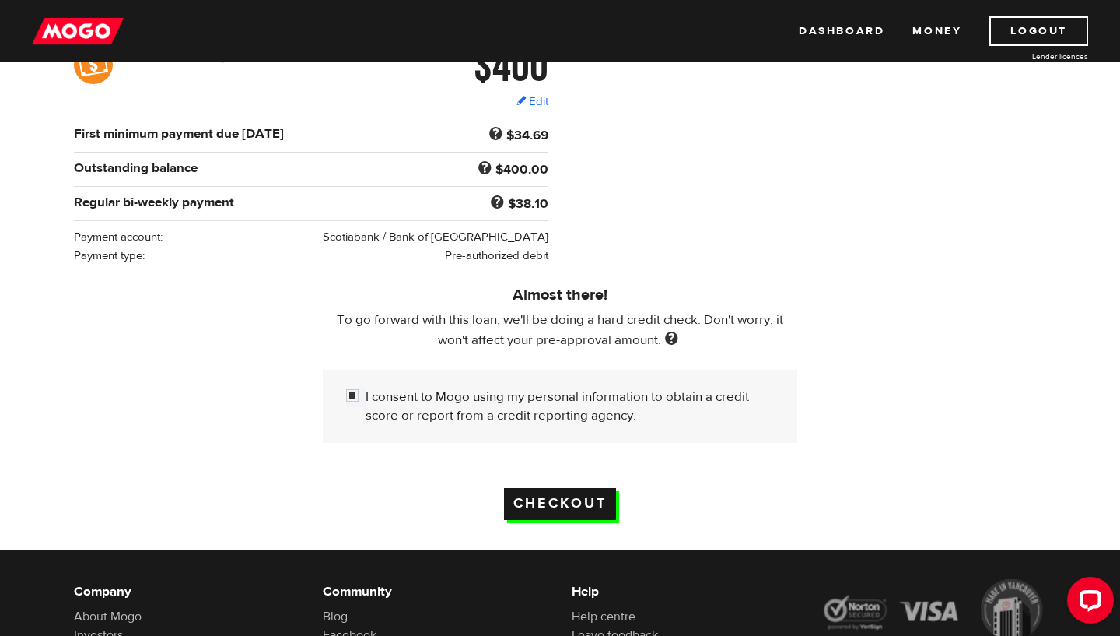
click at [569, 510] on input "Checkout" at bounding box center [560, 504] width 112 height 32
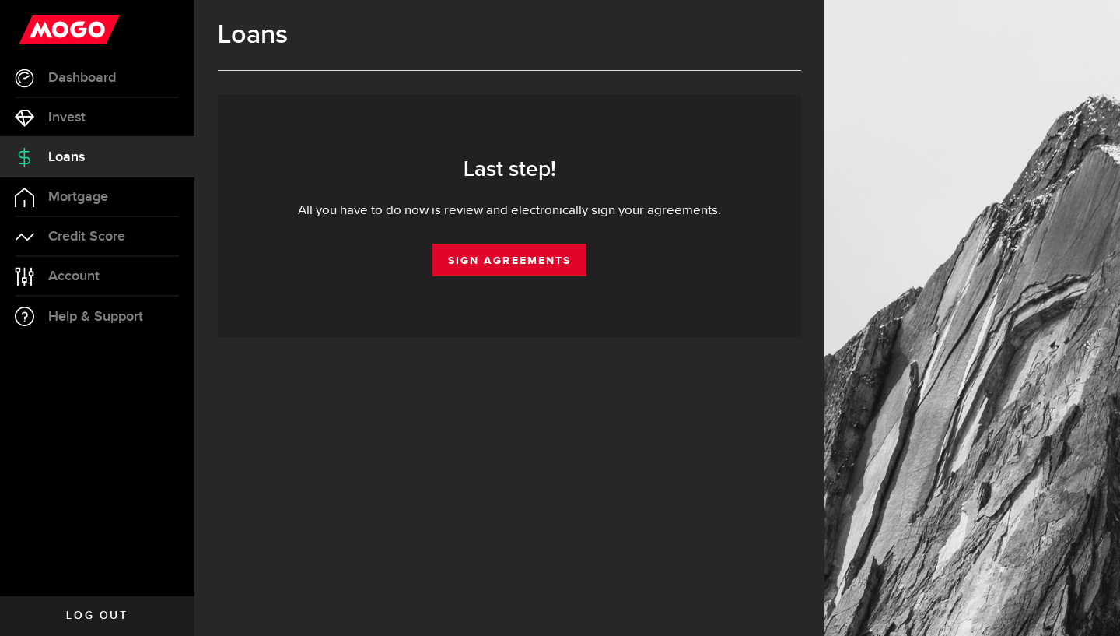
click at [497, 268] on link "Sign Agreements" at bounding box center [510, 260] width 154 height 33
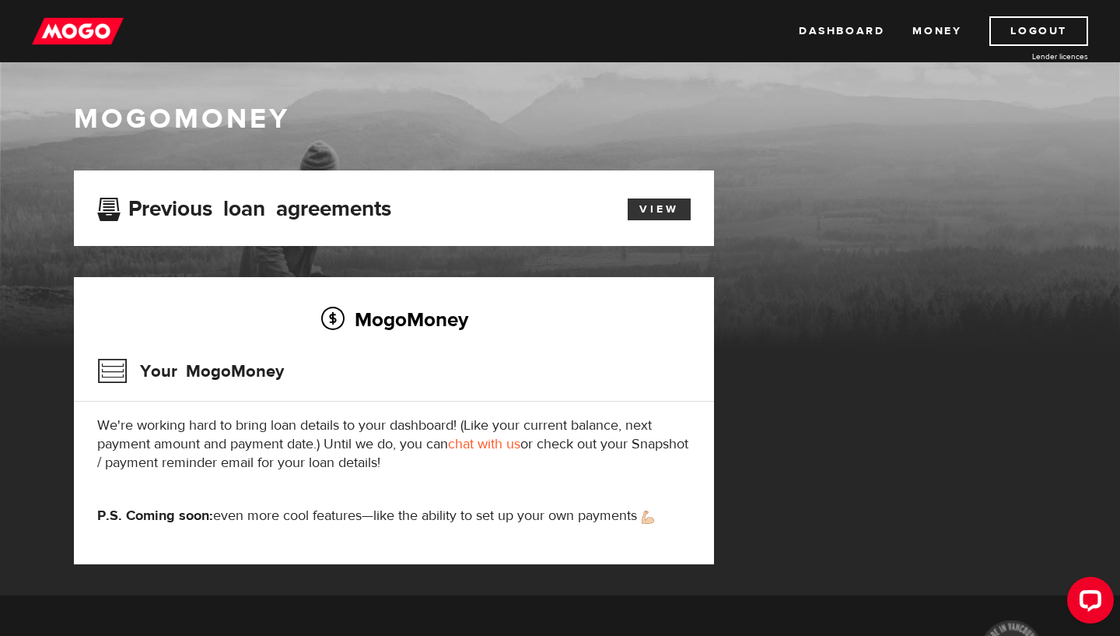
click at [662, 205] on link "View" at bounding box center [659, 209] width 63 height 22
click at [871, 39] on link "Dashboard" at bounding box center [842, 31] width 86 height 30
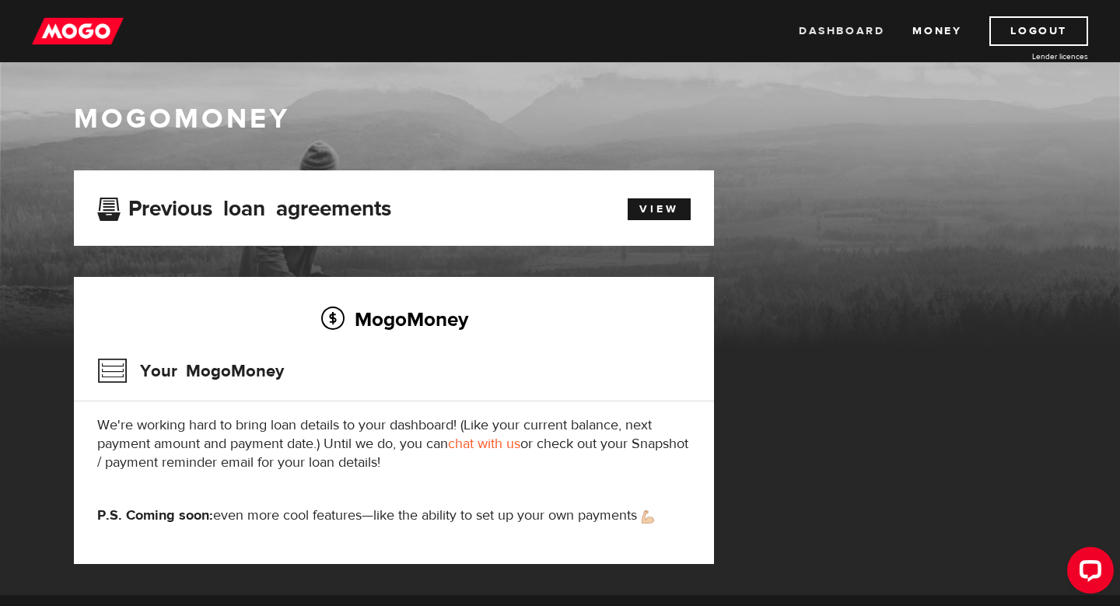
click at [854, 30] on link "Dashboard" at bounding box center [842, 31] width 86 height 30
